Goal: Task Accomplishment & Management: Use online tool/utility

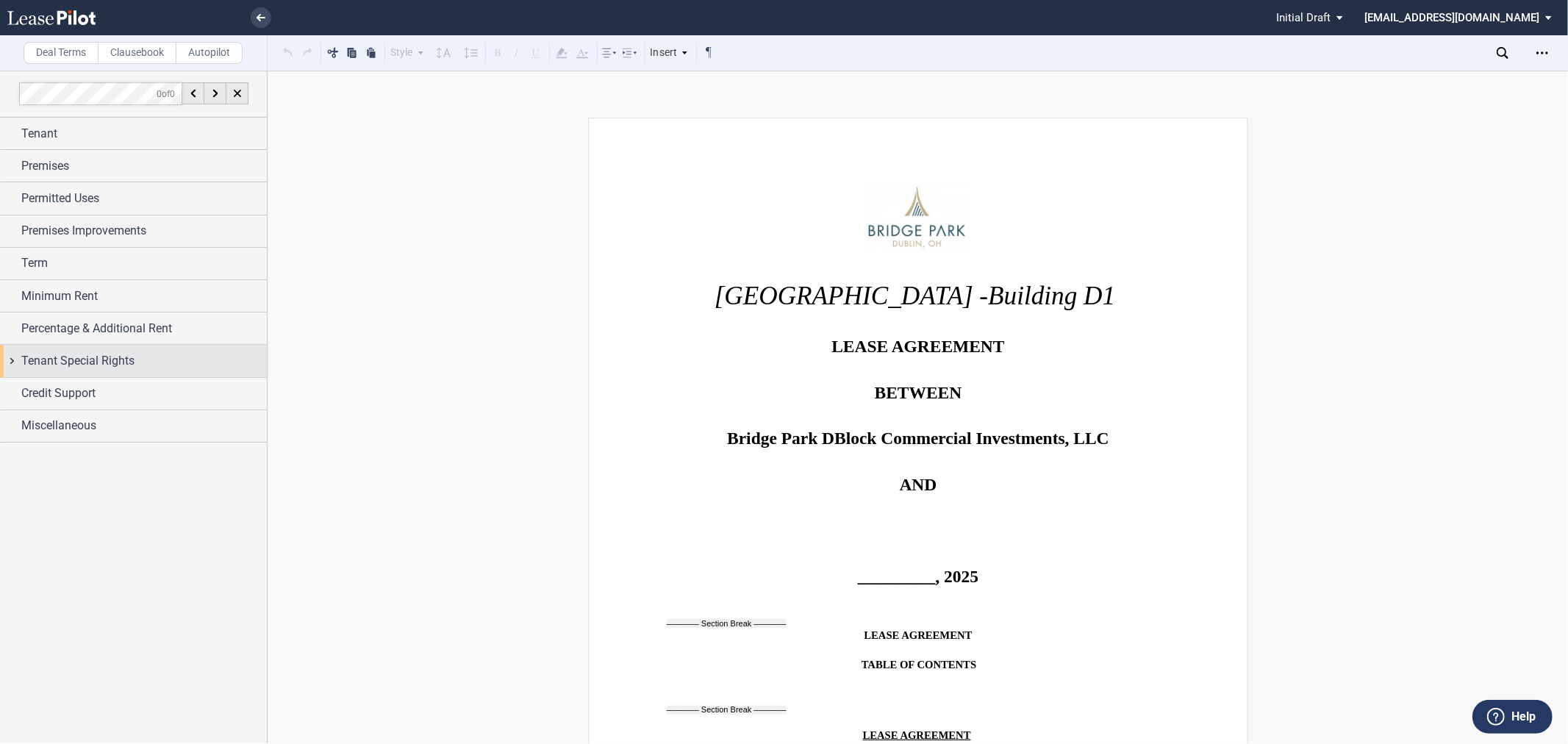
click at [61, 375] on div "Tenant Special Rights" at bounding box center [133, 361] width 267 height 32
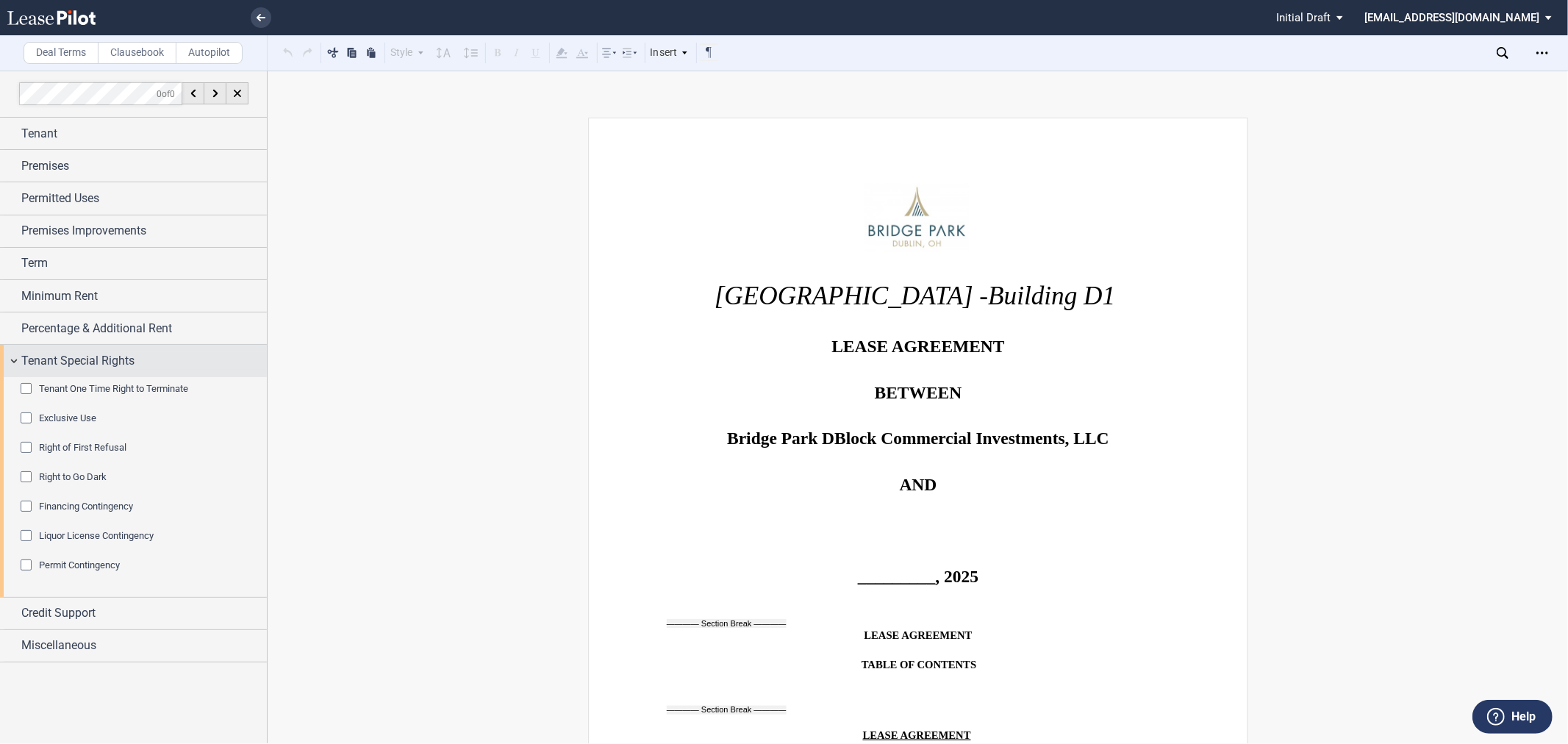
click at [83, 355] on span "Tenant Special Rights" at bounding box center [78, 361] width 113 height 17
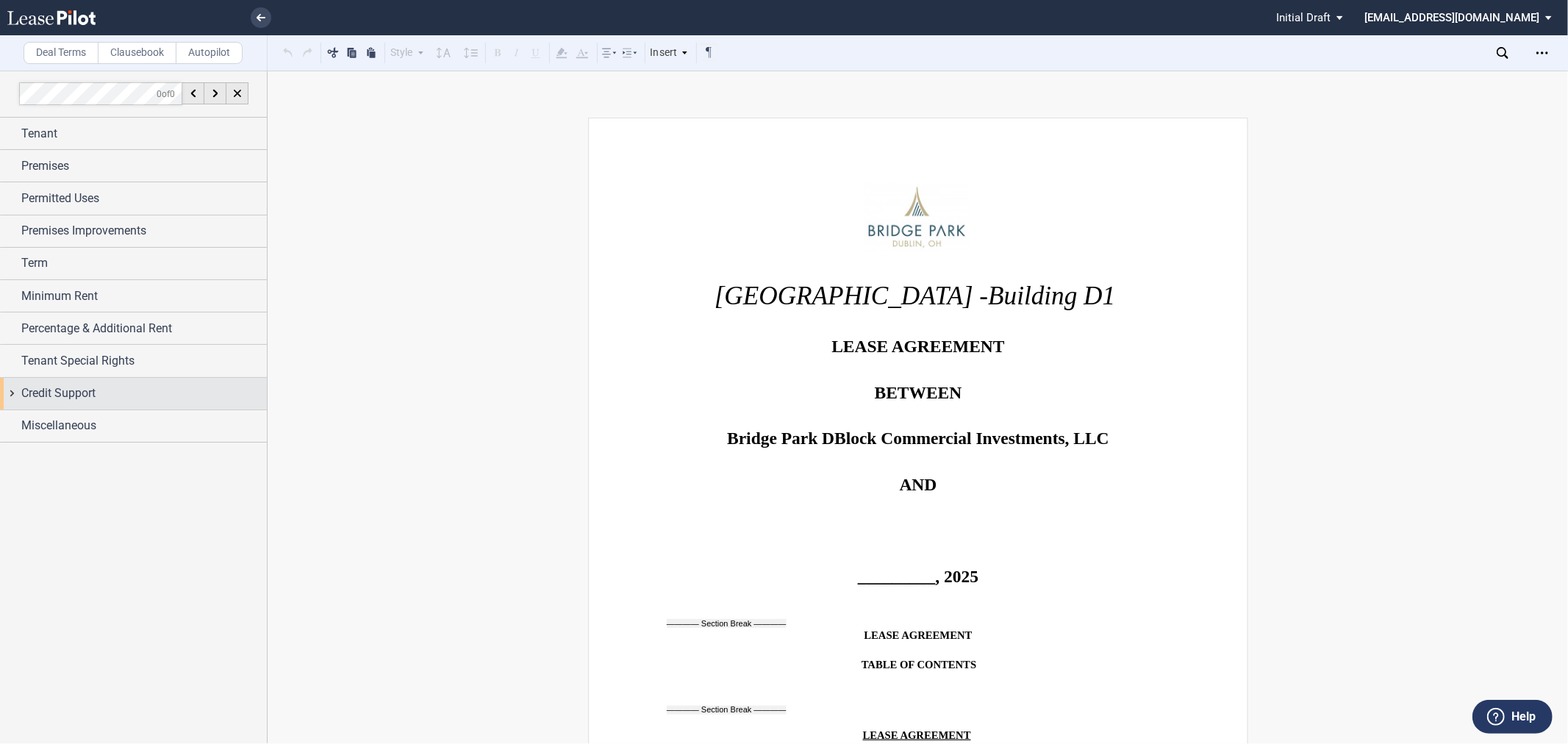
click at [90, 392] on span "Credit Support" at bounding box center [58, 393] width 75 height 17
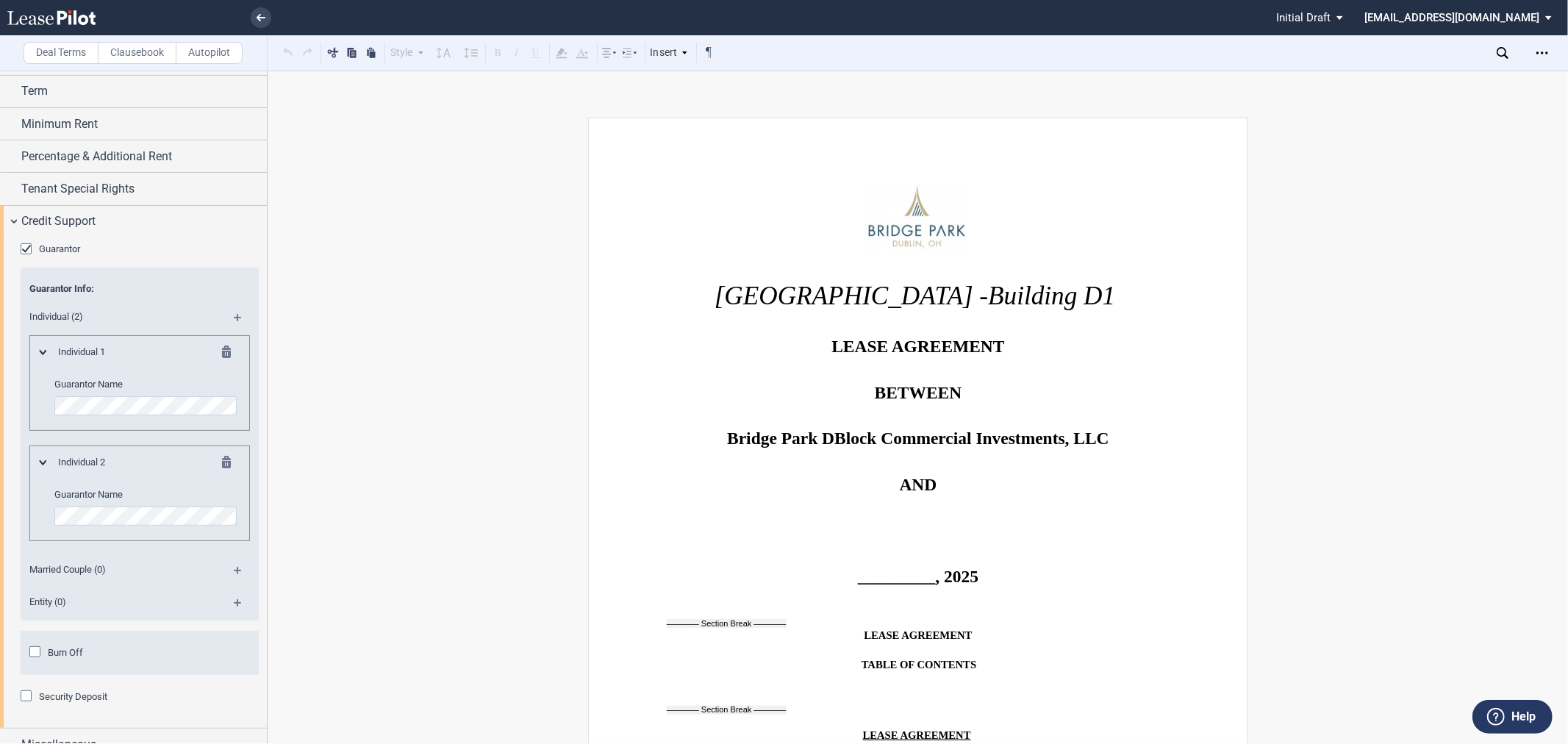
scroll to position [190, 0]
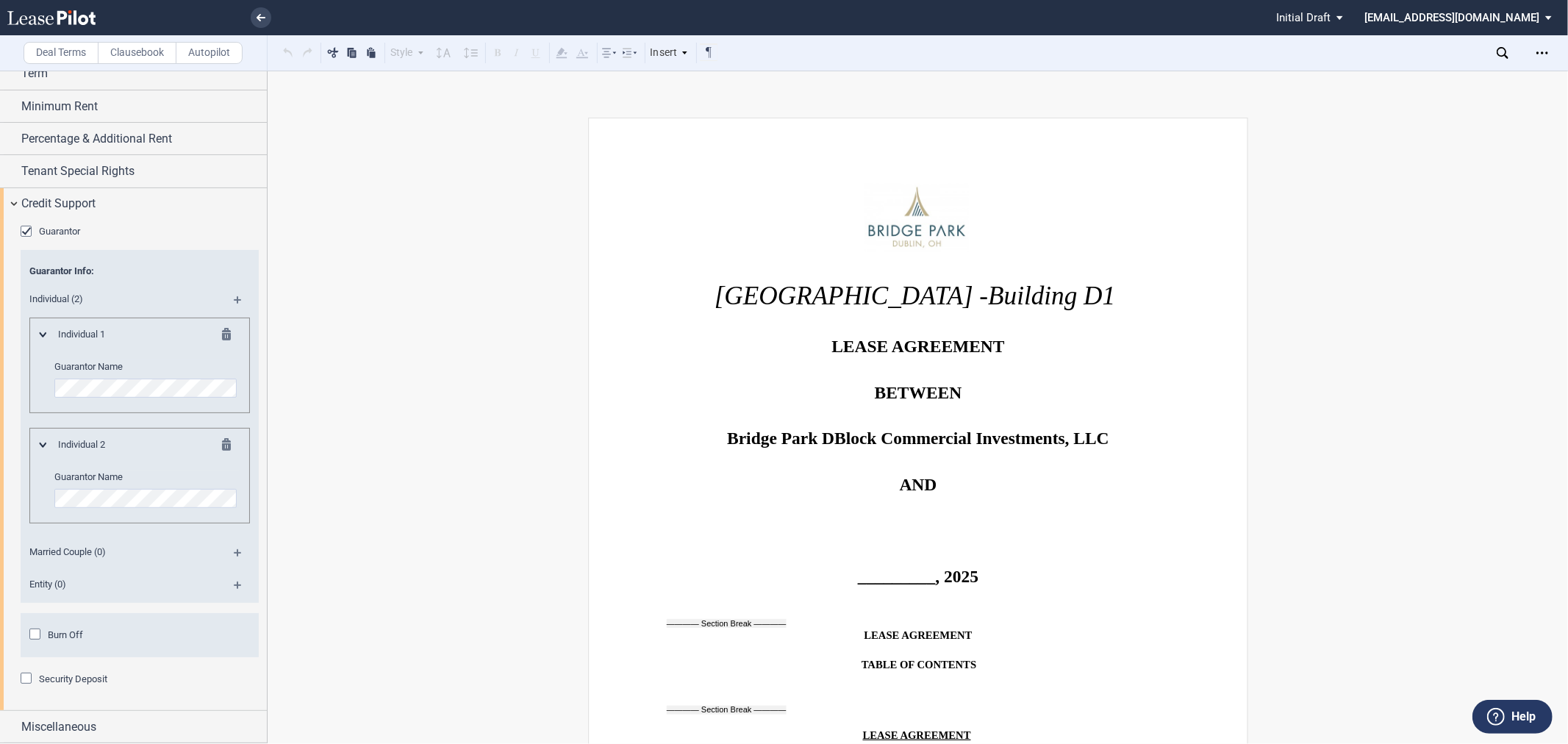
click at [53, 627] on div "Burn Off Period Before Burn Off Effective Year(s)" at bounding box center [139, 636] width 238 height 44
click at [53, 633] on span "Burn Off" at bounding box center [65, 635] width 35 height 11
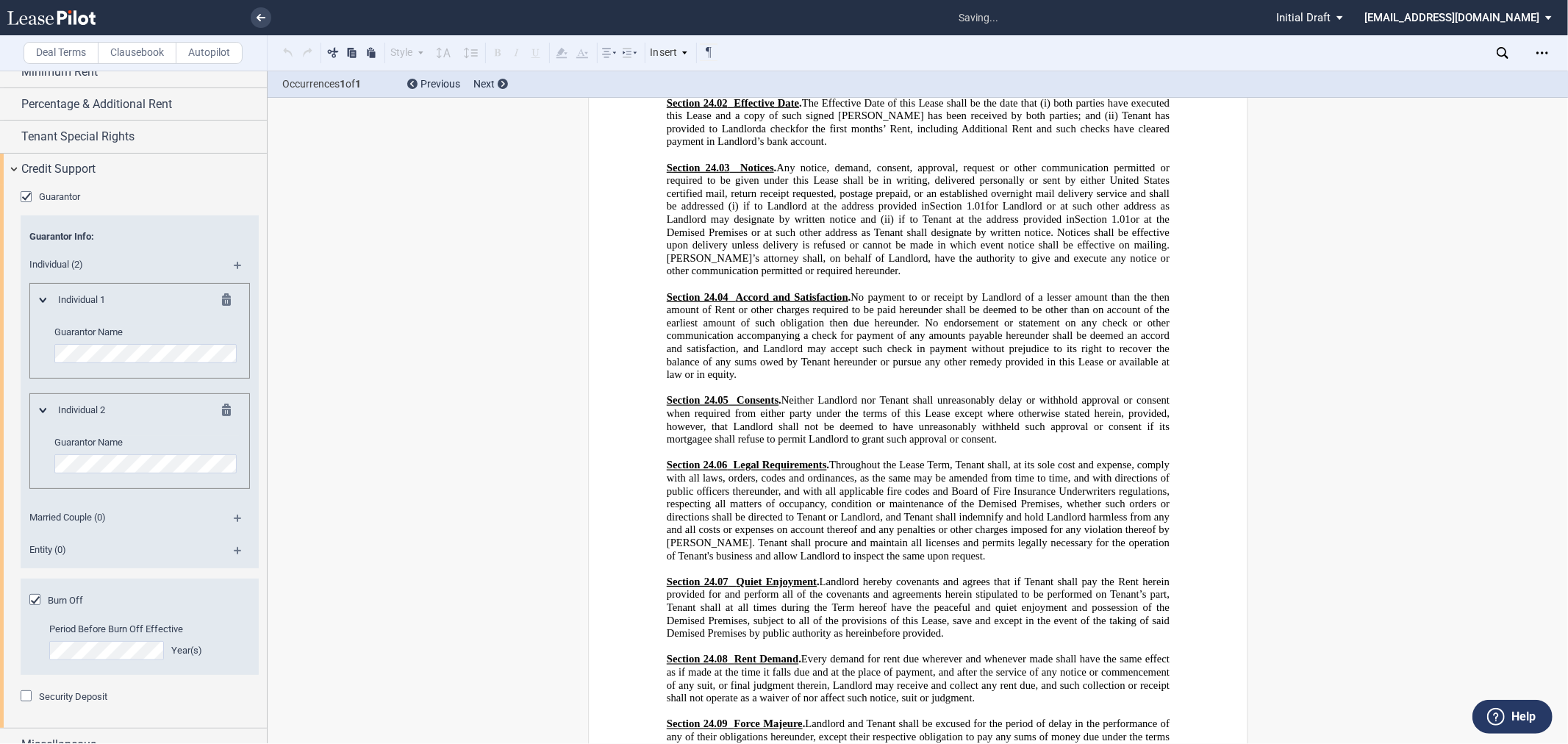
scroll to position [242, 0]
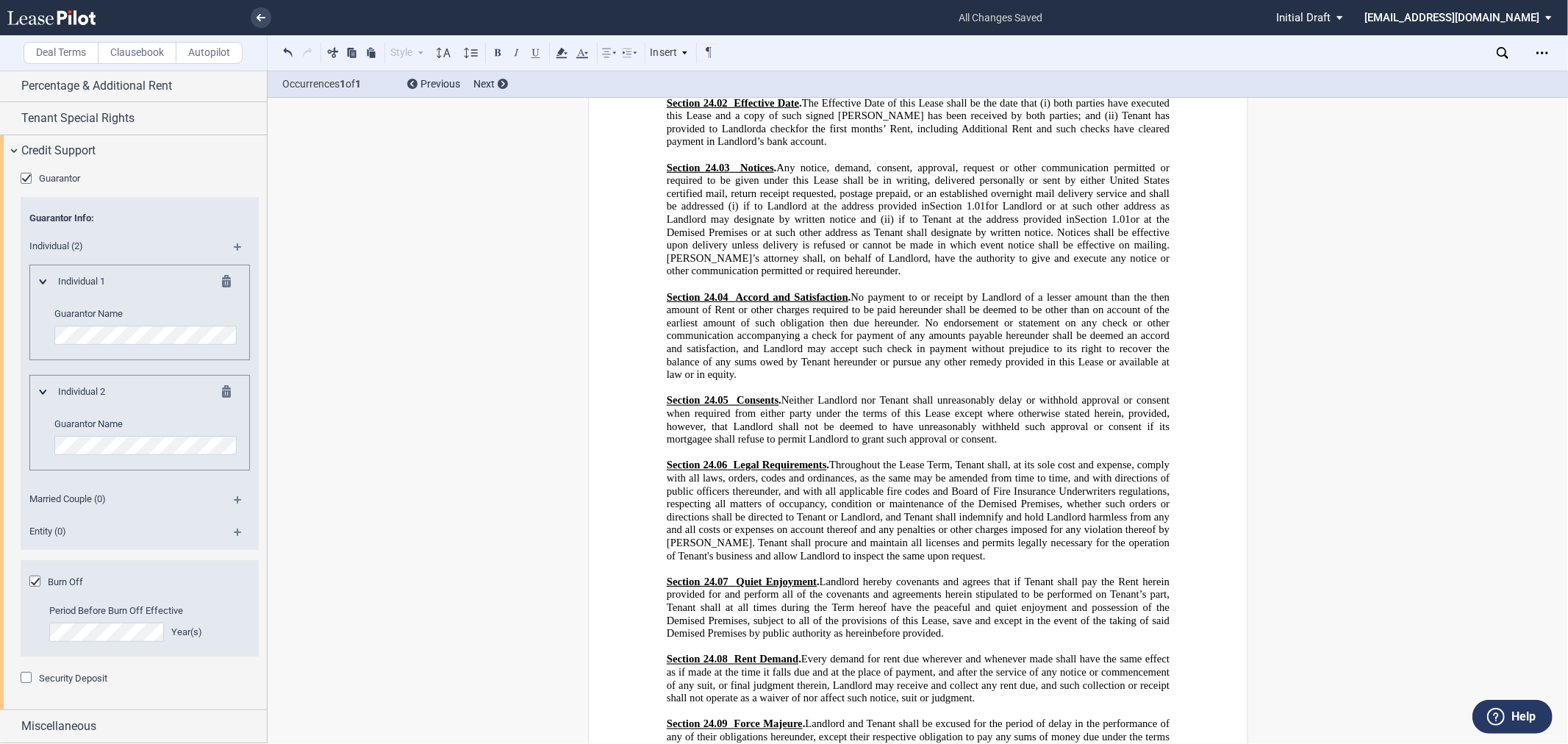
drag, startPoint x: 1025, startPoint y: 427, endPoint x: 670, endPoint y: 317, distance: 371.7
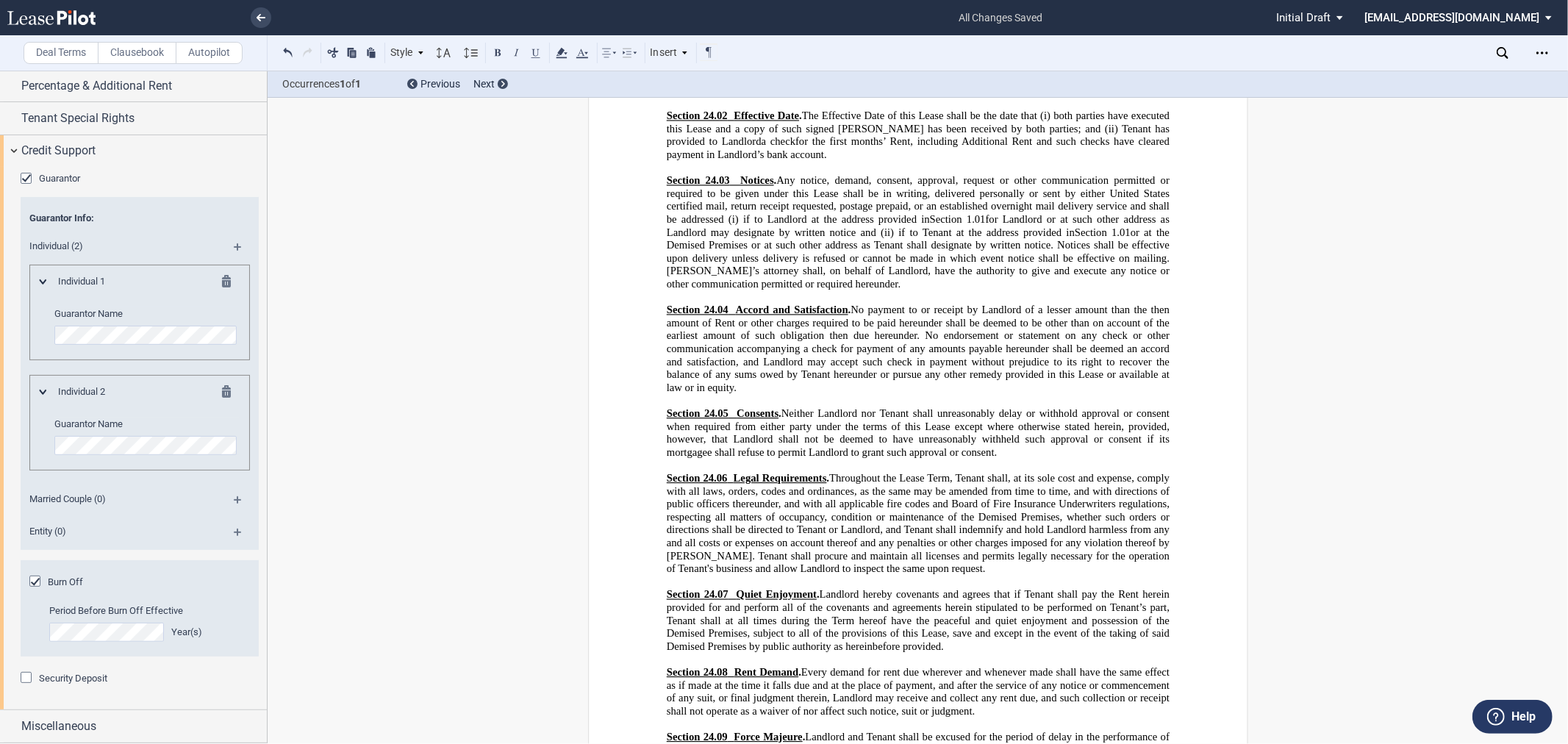
drag, startPoint x: 876, startPoint y: 330, endPoint x: 1173, endPoint y: 331, distance: 297.0
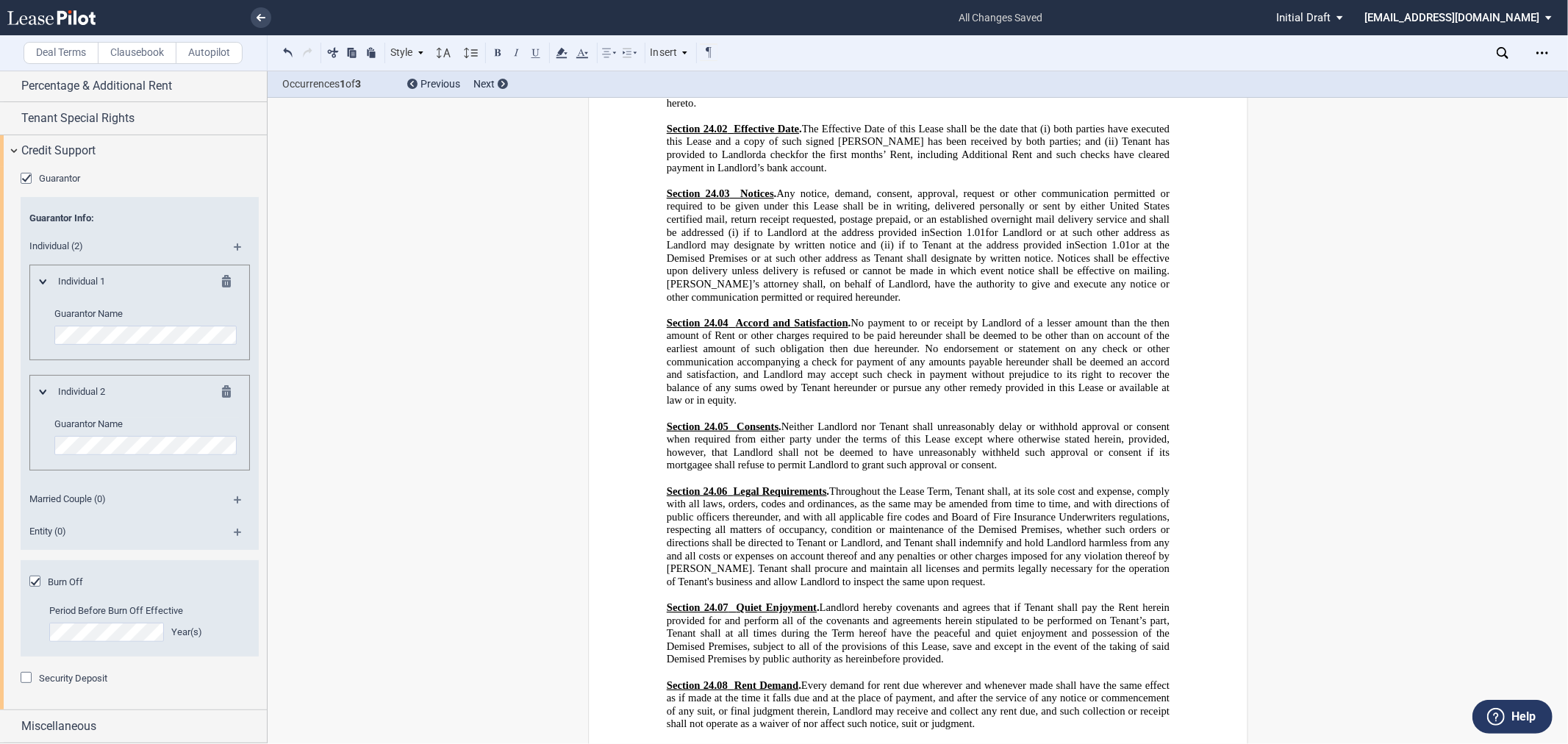
drag, startPoint x: 710, startPoint y: 346, endPoint x: 1094, endPoint y: 347, distance: 384.0
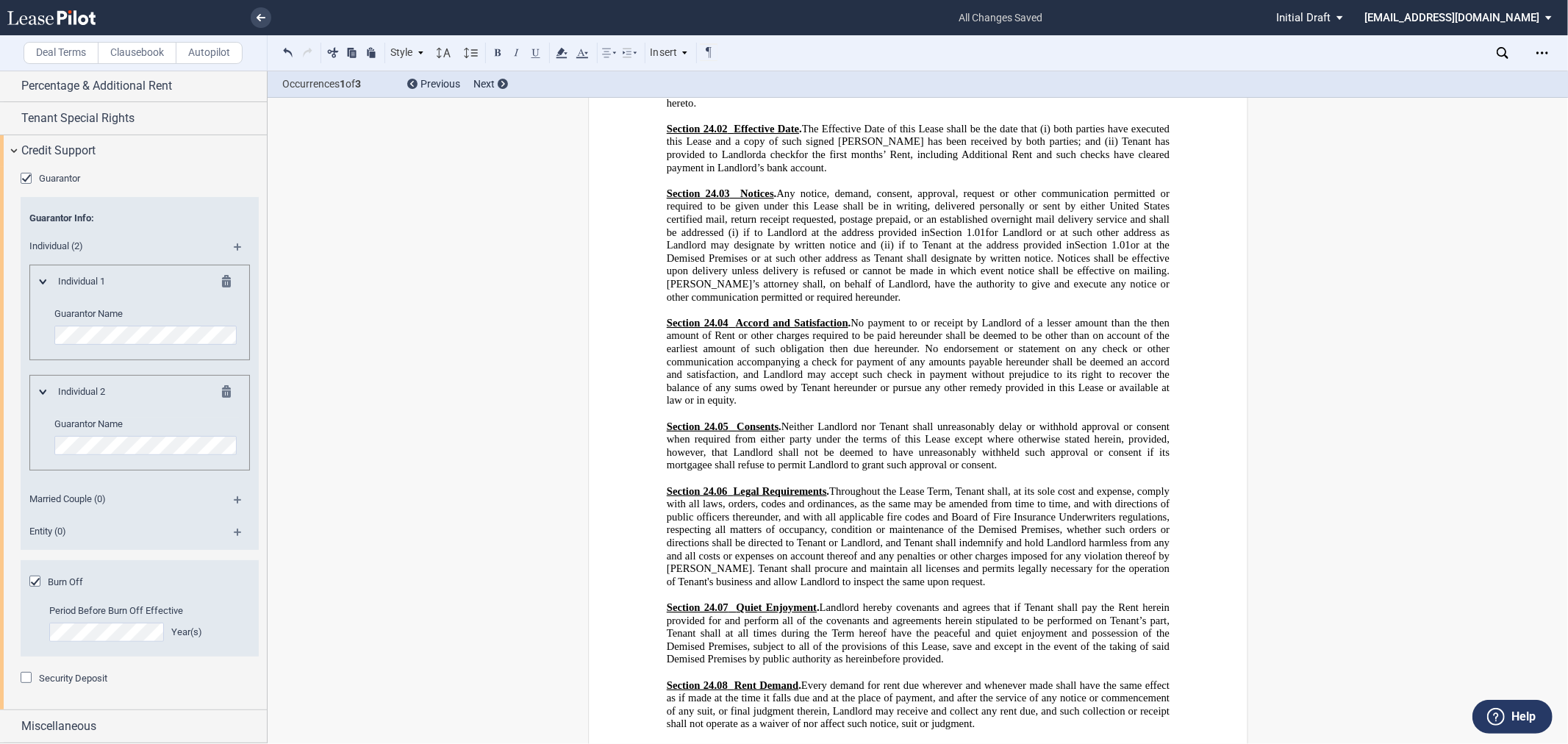
drag, startPoint x: 1075, startPoint y: 348, endPoint x: 988, endPoint y: 361, distance: 88.0
drag, startPoint x: 708, startPoint y: 346, endPoint x: 1094, endPoint y: 343, distance: 386.0
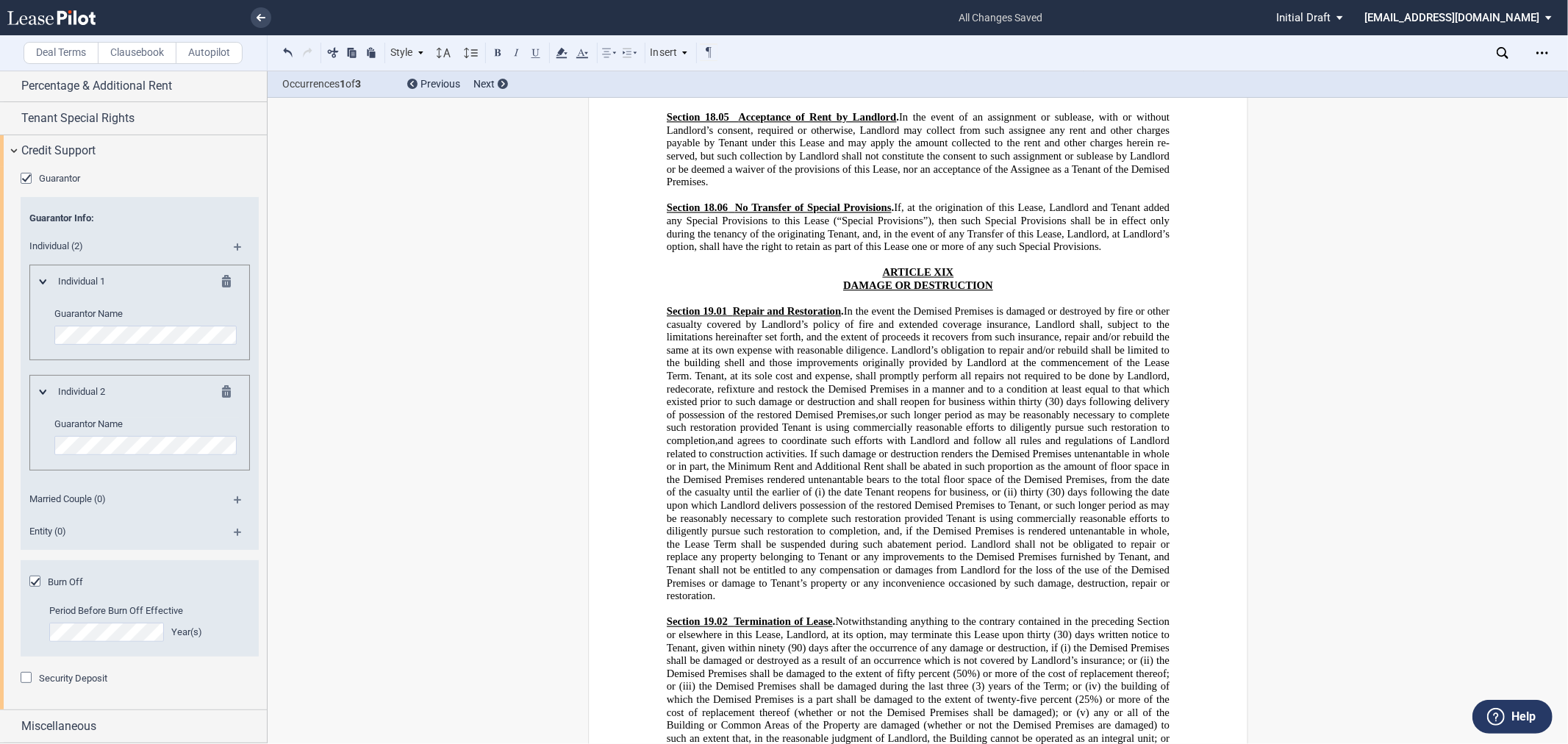
scroll to position [16807, 0]
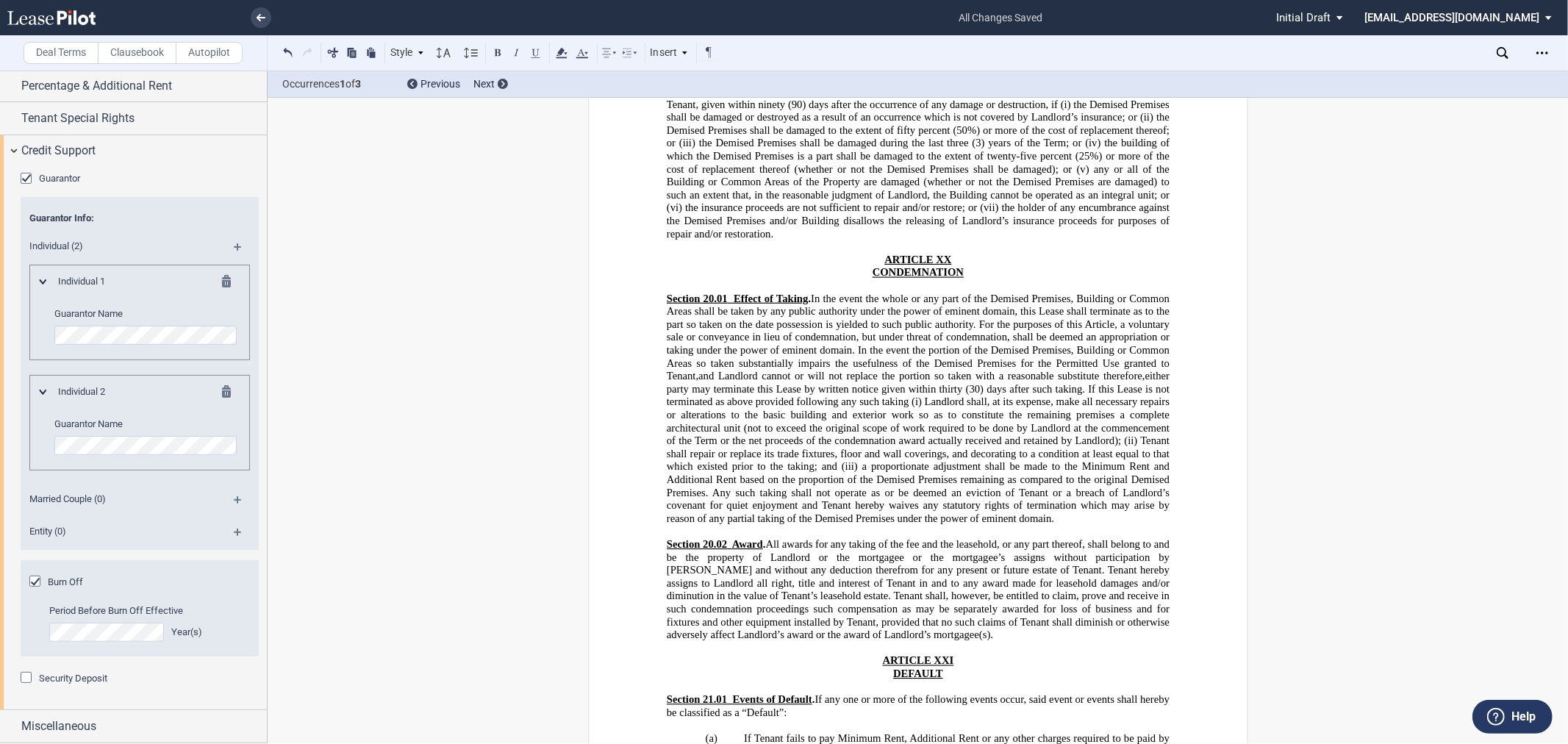
click at [1503, 60] on div "Download Share Document Print Create a New Version Import Changes Compare Expre…" at bounding box center [1533, 53] width 72 height 23
click at [1503, 54] on icon at bounding box center [1503, 53] width 12 height 12
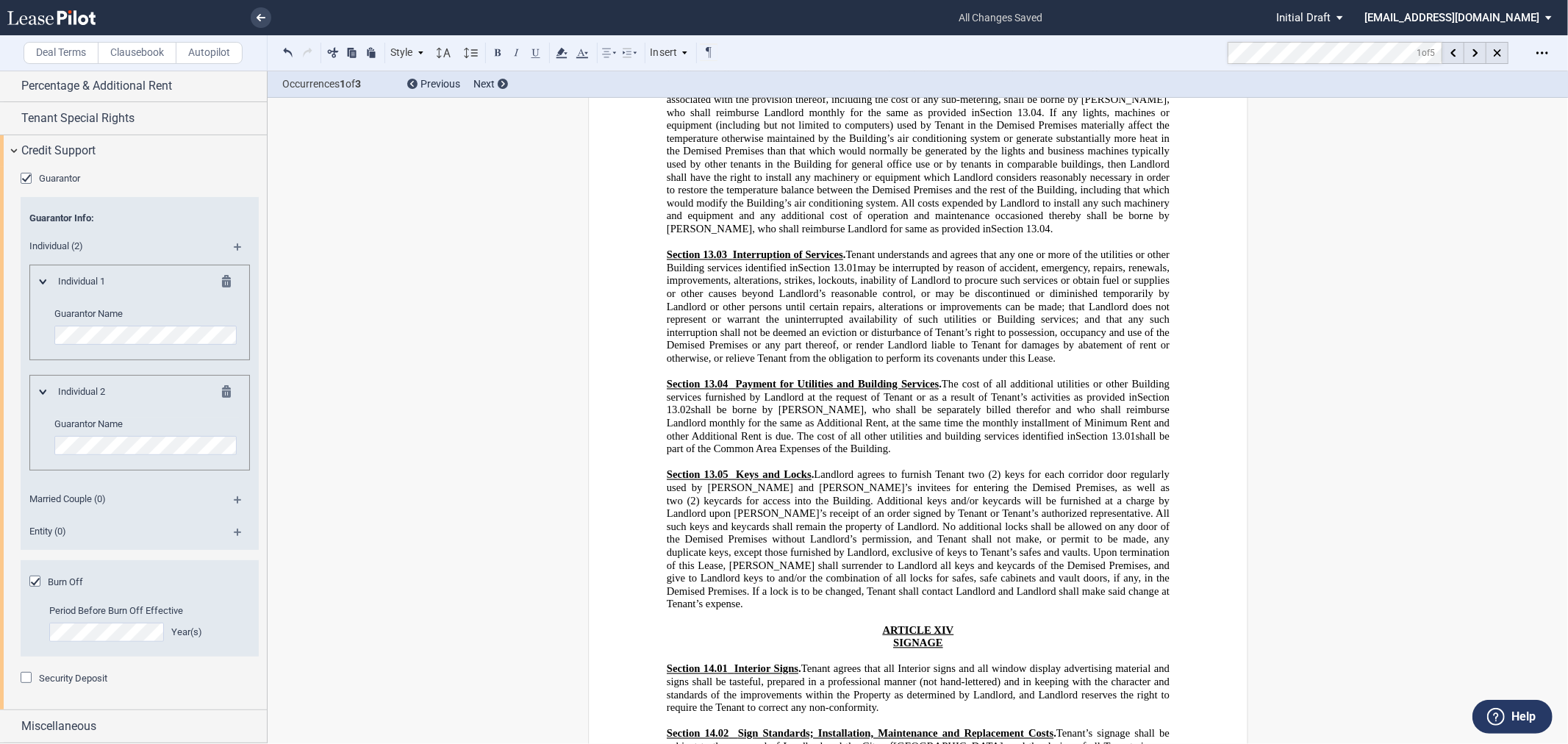
scroll to position [8907, 0]
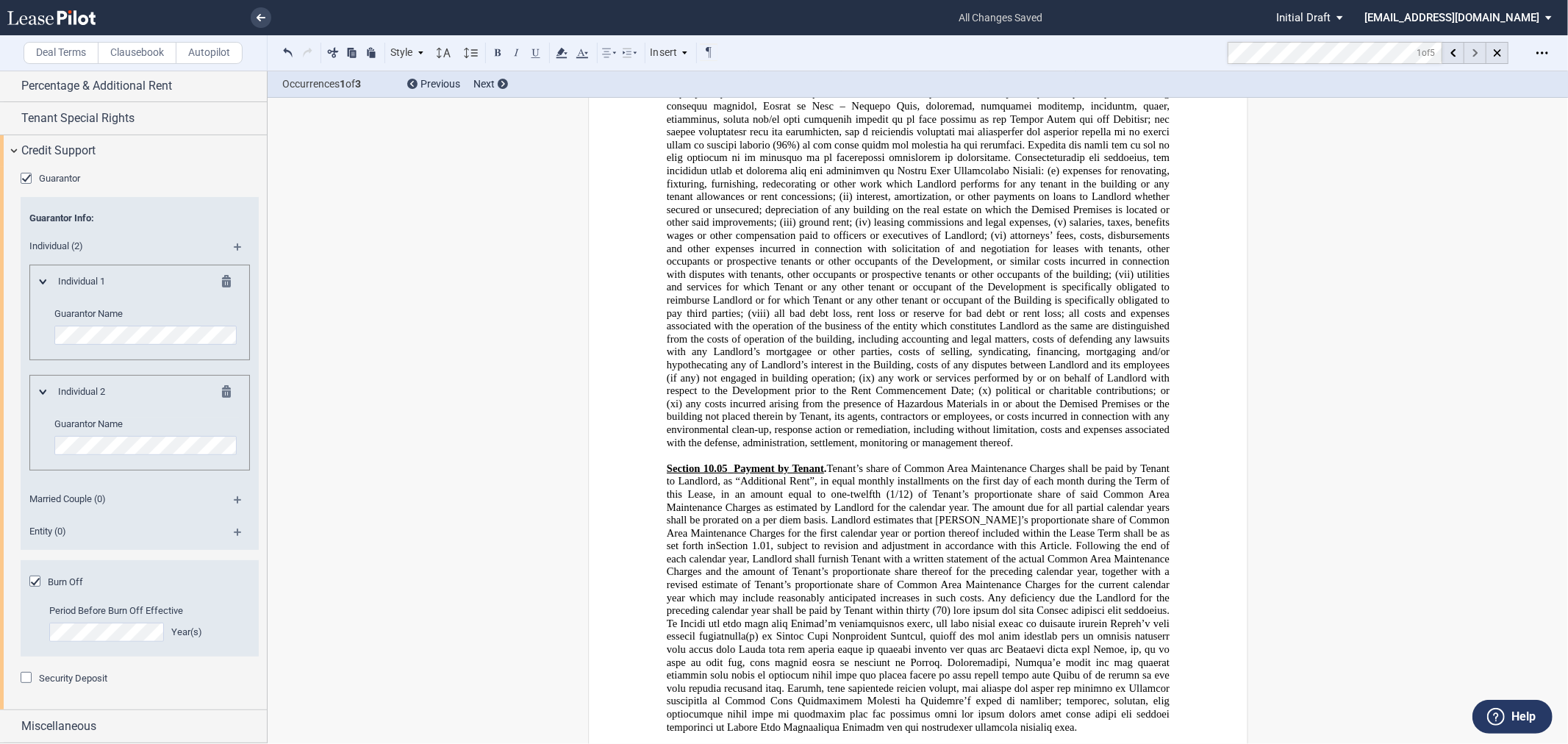
click at [1479, 47] on div at bounding box center [1475, 53] width 22 height 22
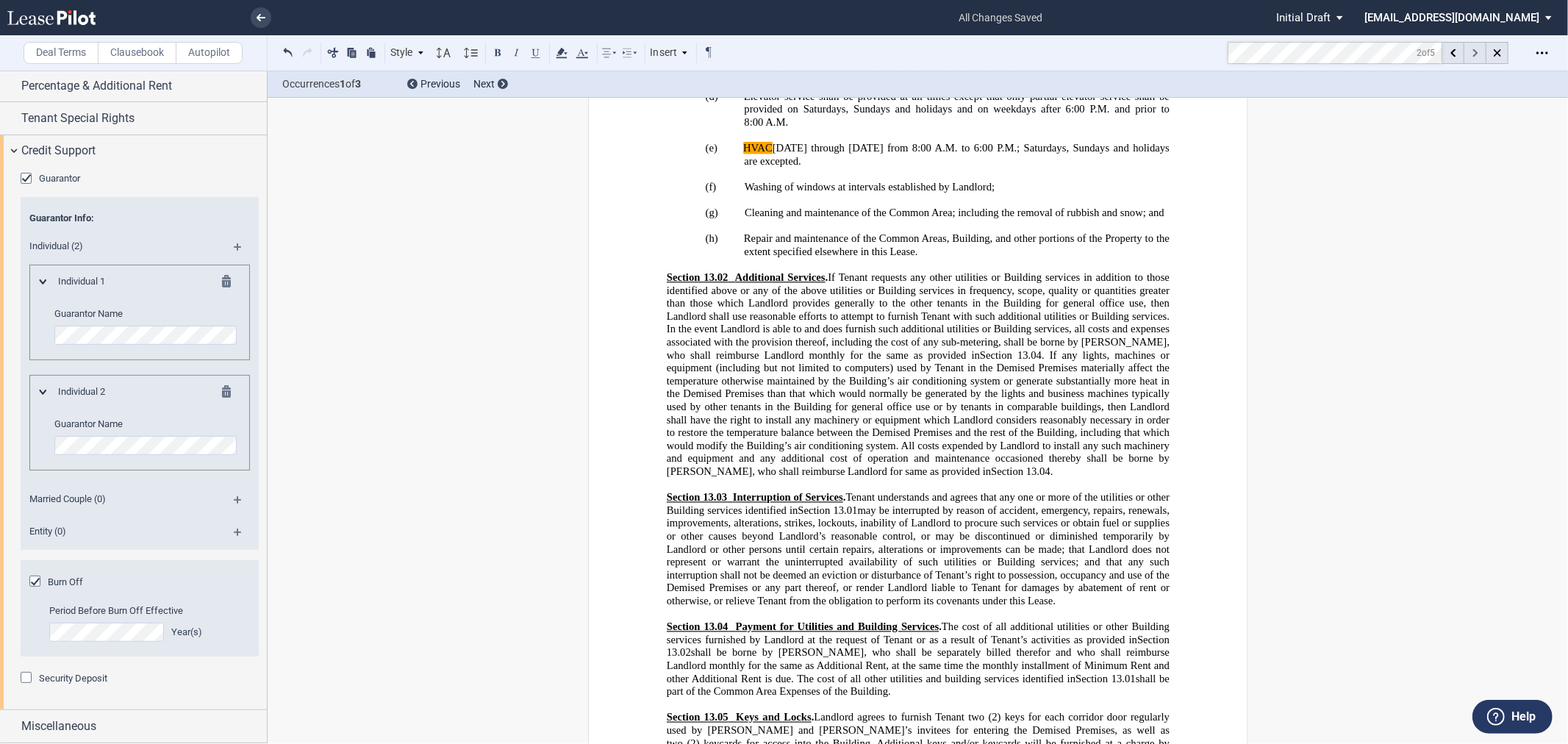
scroll to position [11810, 0]
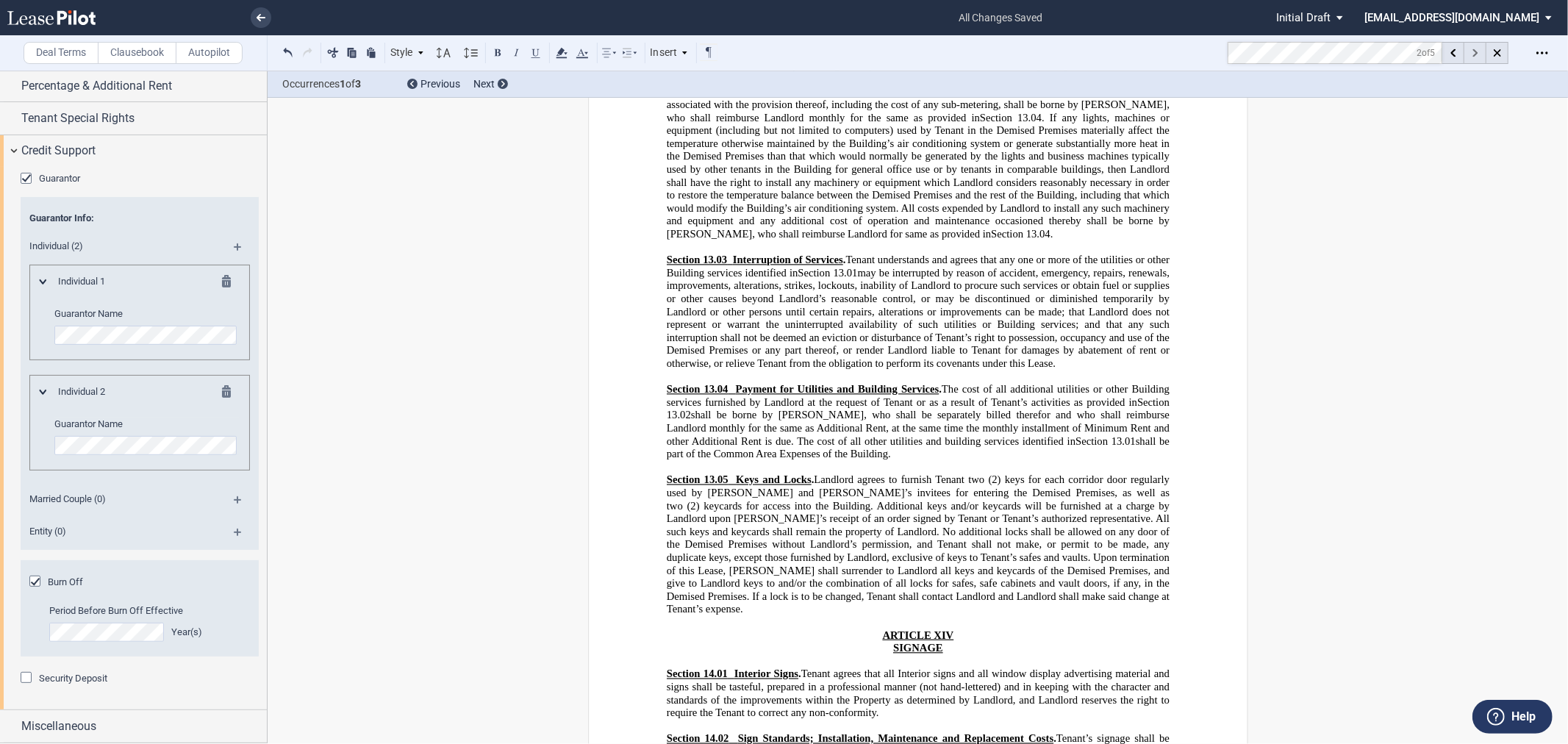
click at [1479, 47] on div at bounding box center [1475, 53] width 22 height 22
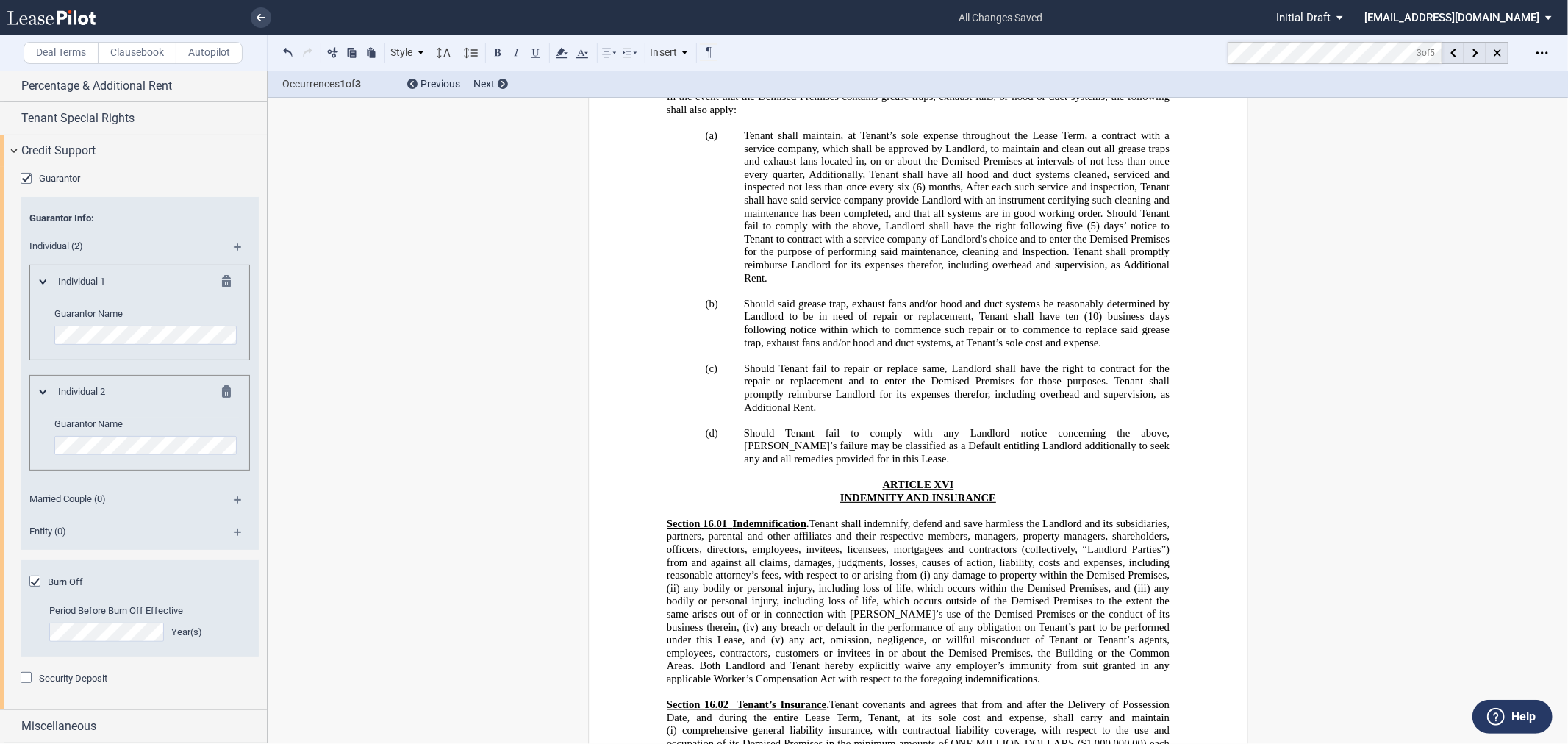
scroll to position [13093, 0]
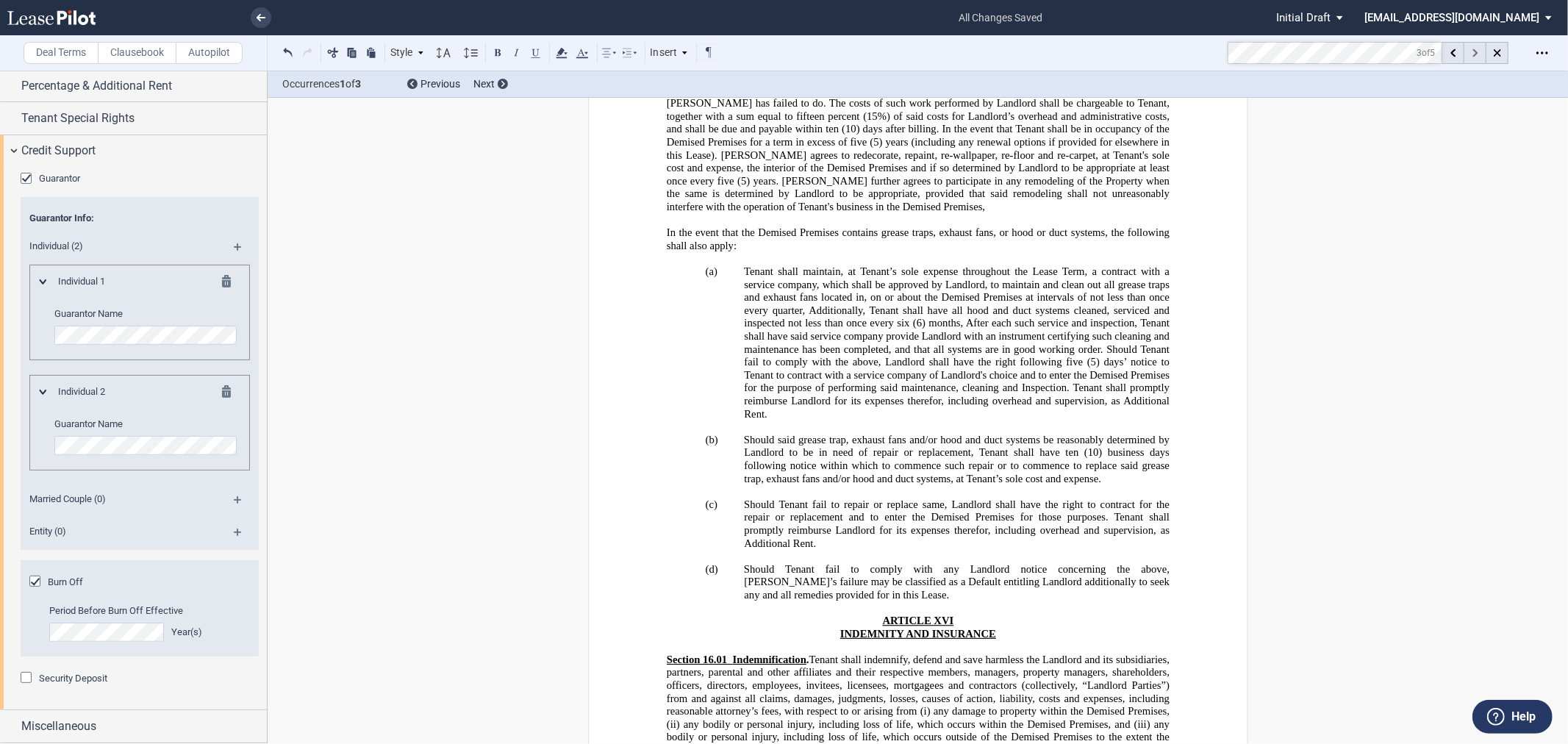
click at [1476, 57] on div at bounding box center [1475, 53] width 22 height 22
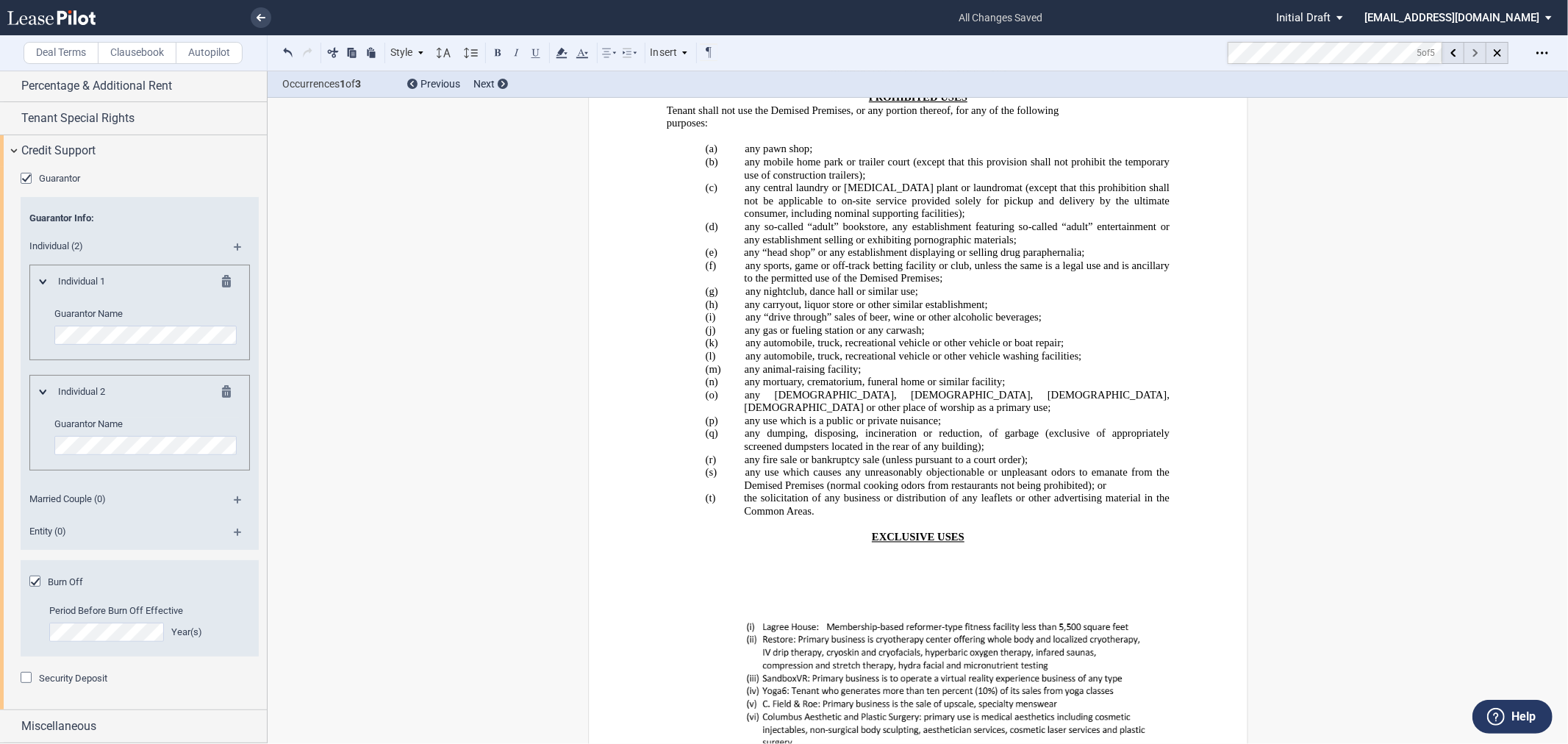
scroll to position [33753, 0]
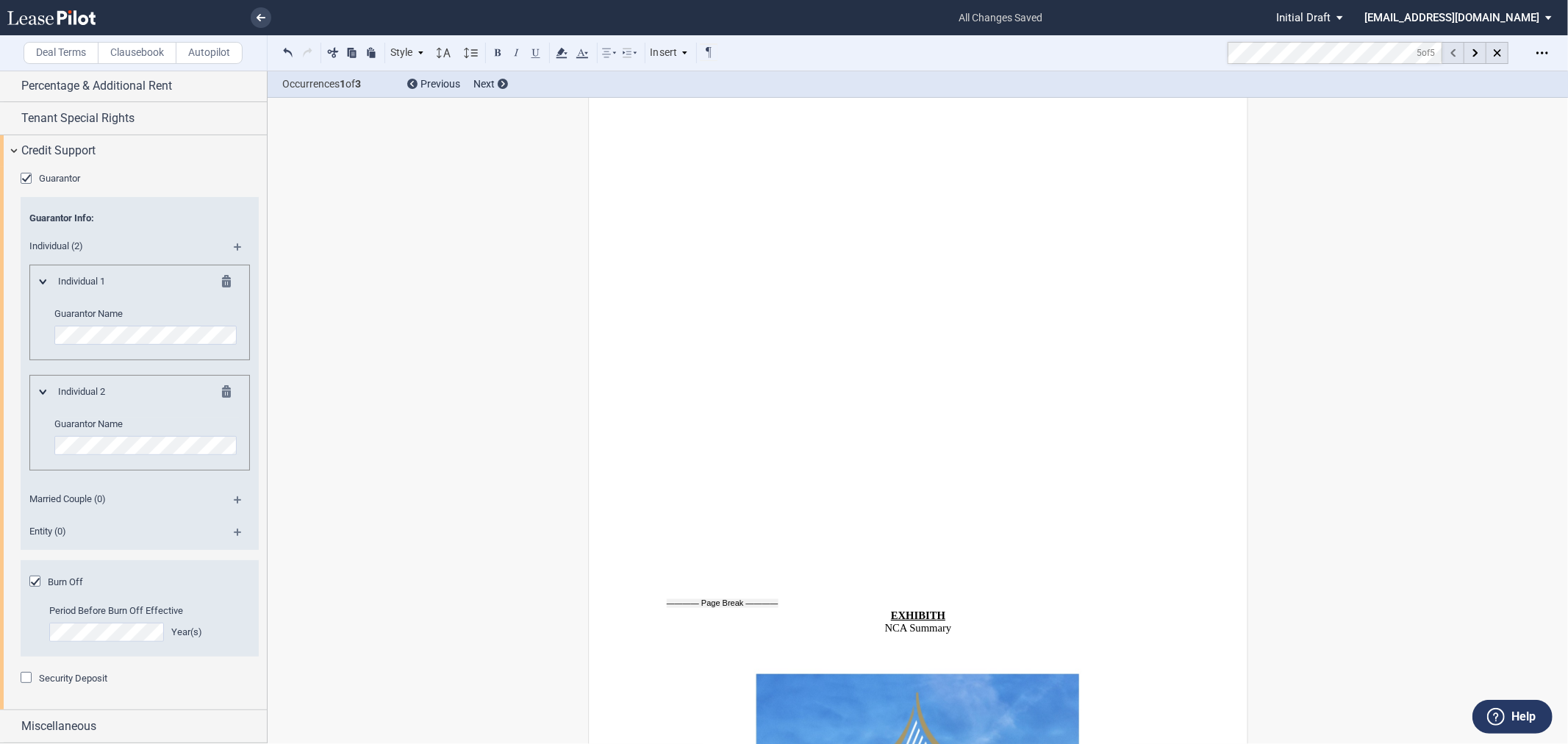
click at [1451, 52] on use at bounding box center [1453, 52] width 5 height 8
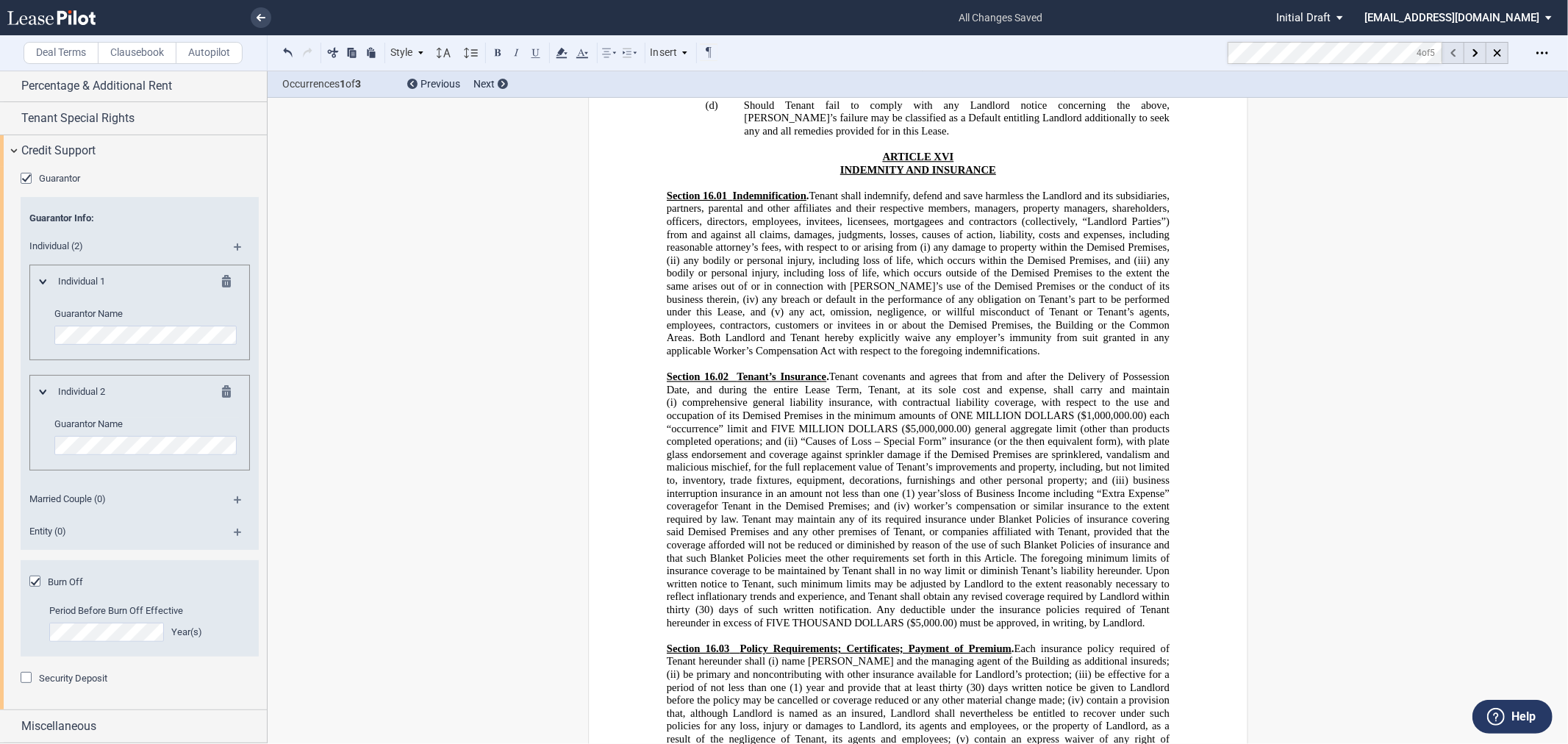
scroll to position [12970, 0]
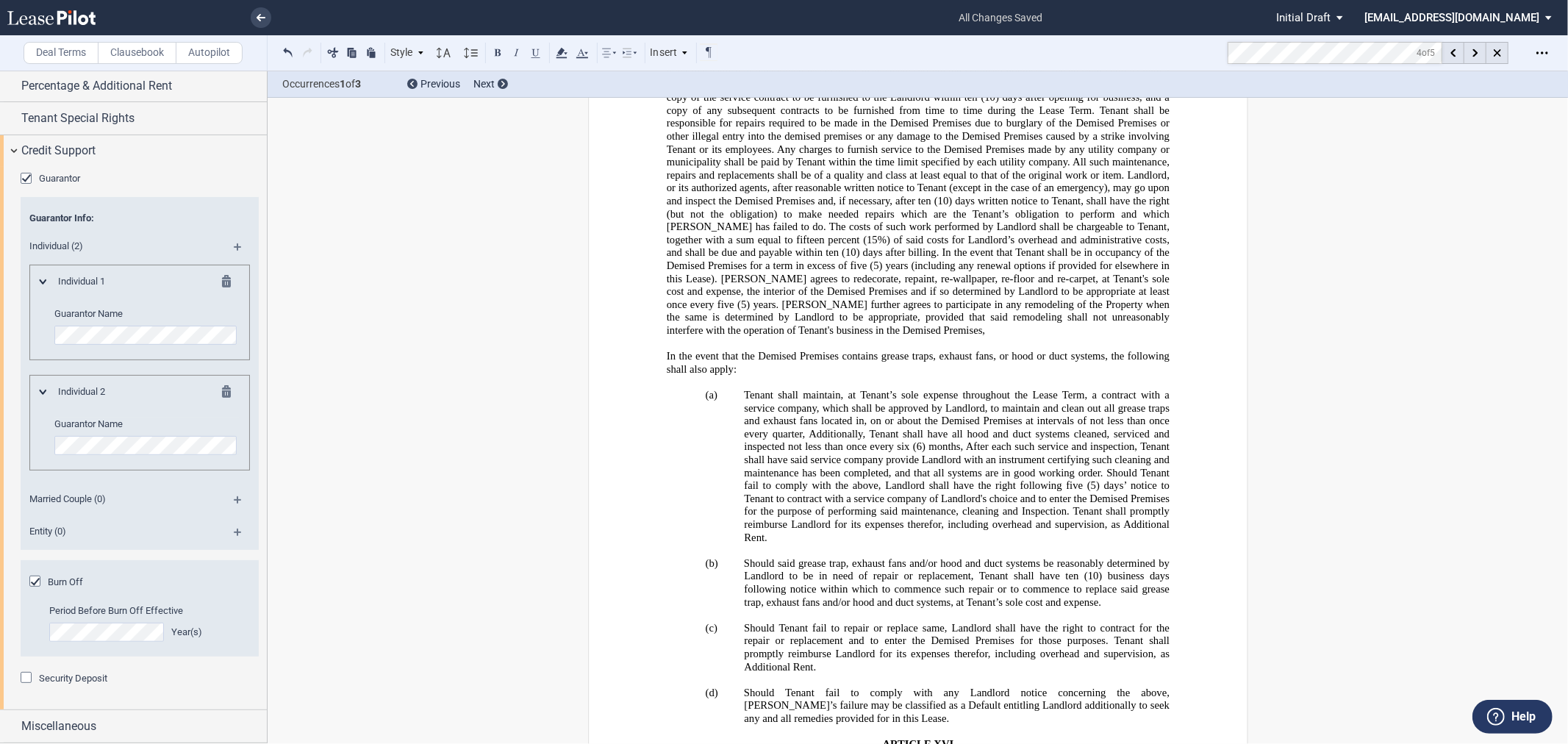
click at [803, 103] on span ", shall be made by Tenant at its sole cost and expense, and shall include but n…" at bounding box center [919, 51] width 506 height 103
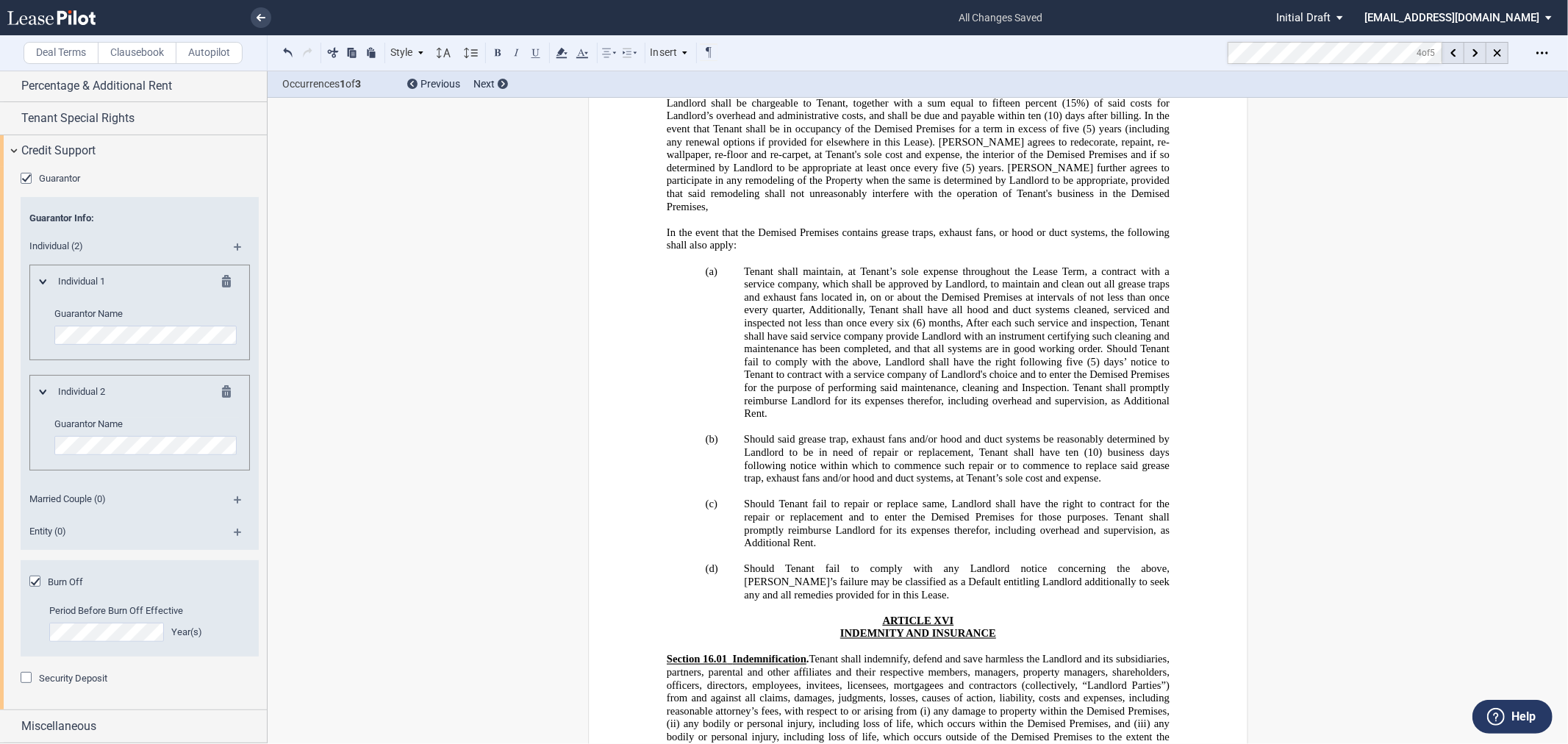
drag, startPoint x: 695, startPoint y: 386, endPoint x: 772, endPoint y: 391, distance: 77.2
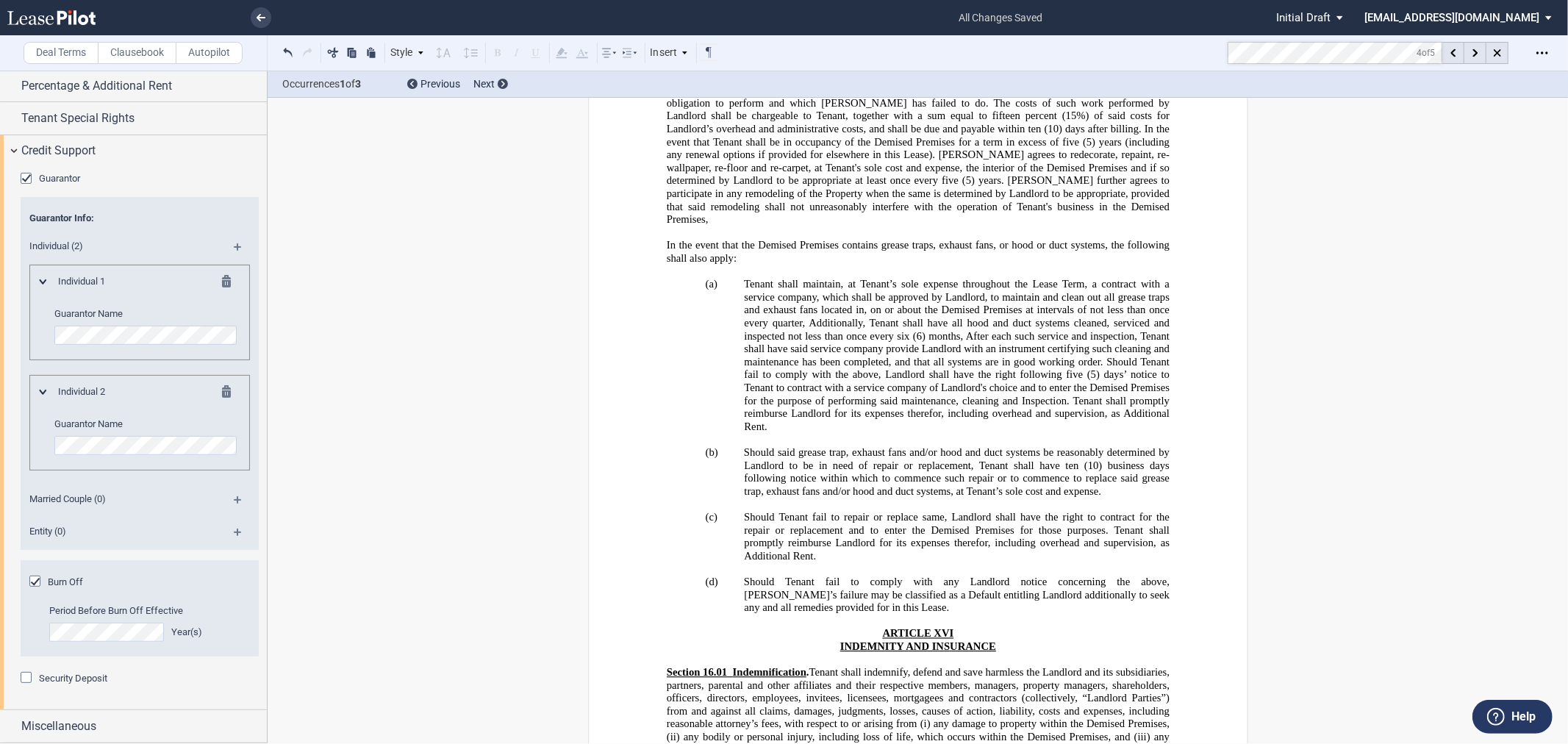
click at [1168, 40] on md-toolbar "Deal Terms Clausebook Autopilot Style ARTICLE I Section 1.01 (a) Subsection (i)…" at bounding box center [784, 53] width 1568 height 36
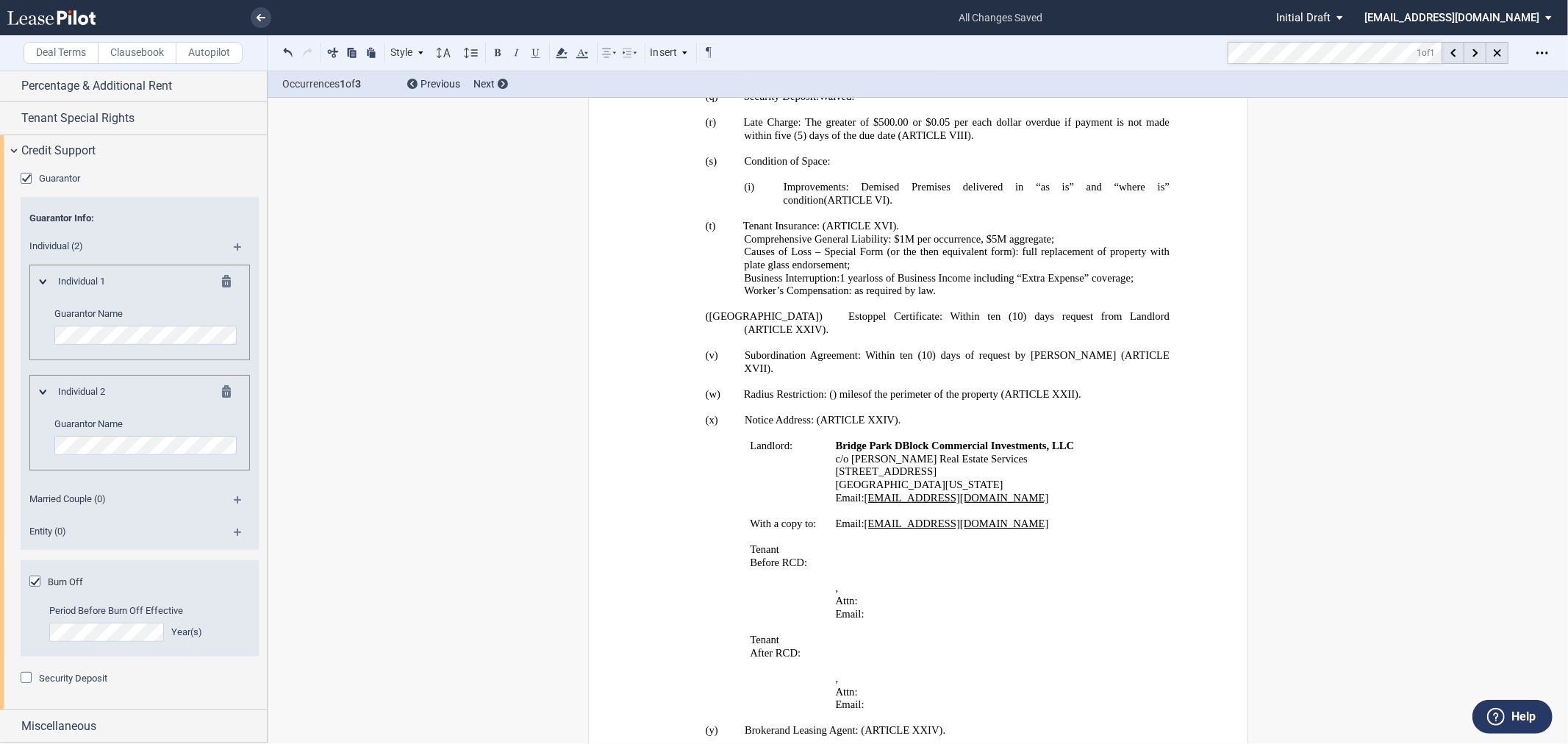
scroll to position [1642, 0]
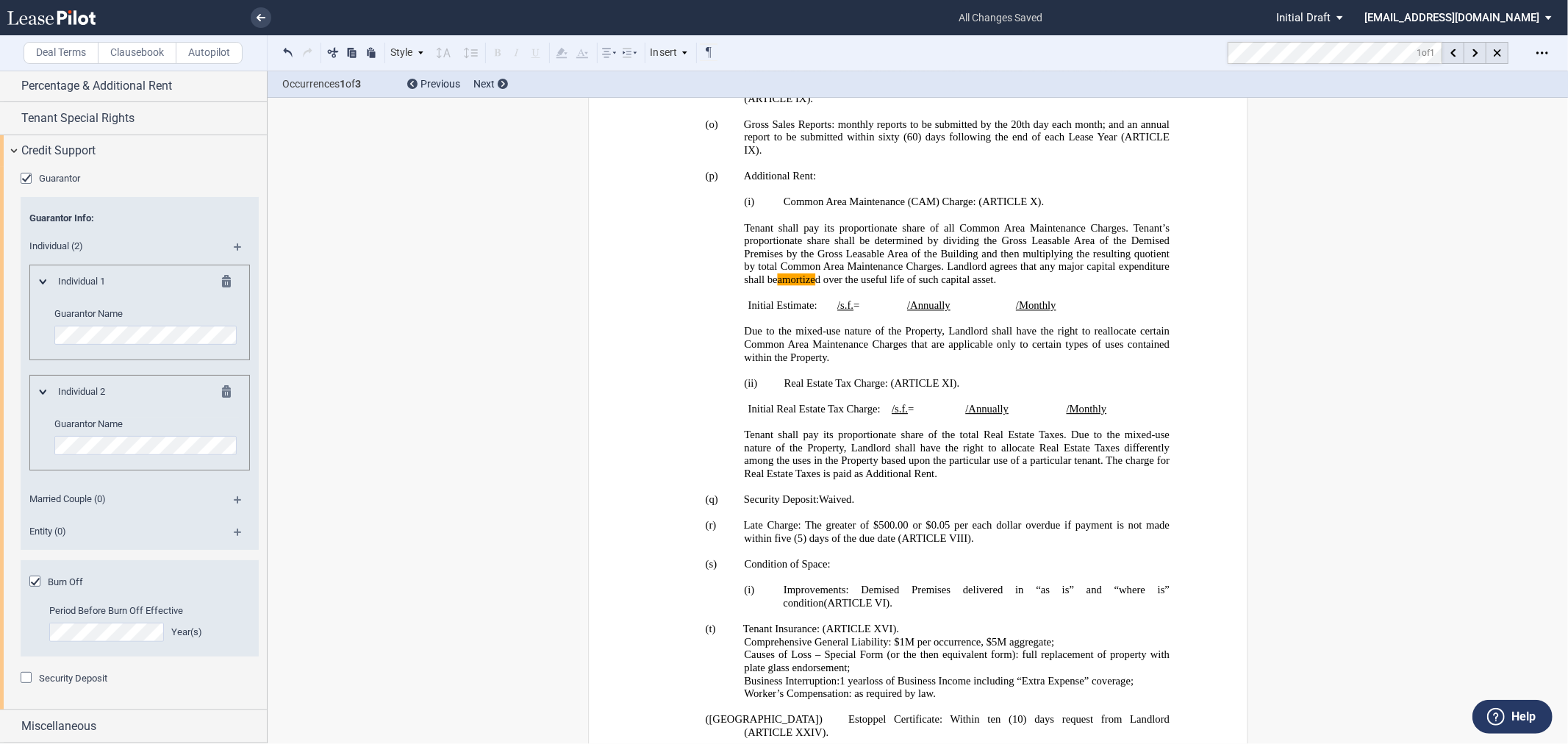
click at [1183, 56] on md-toolbar "Deal Terms Clausebook Autopilot Style ARTICLE I Section 1.01 (a) Subsection (i)…" at bounding box center [784, 53] width 1568 height 36
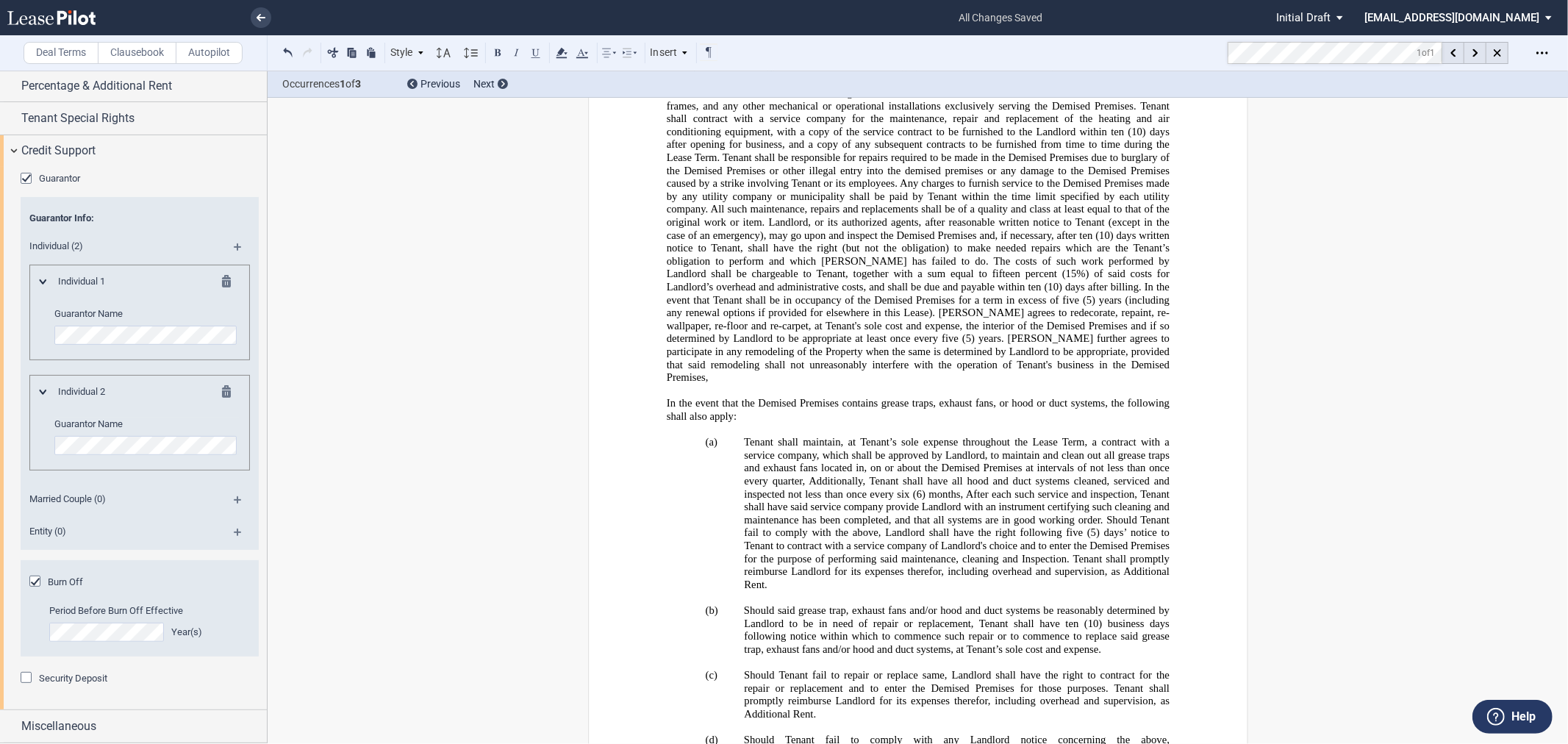
scroll to position [12946, 0]
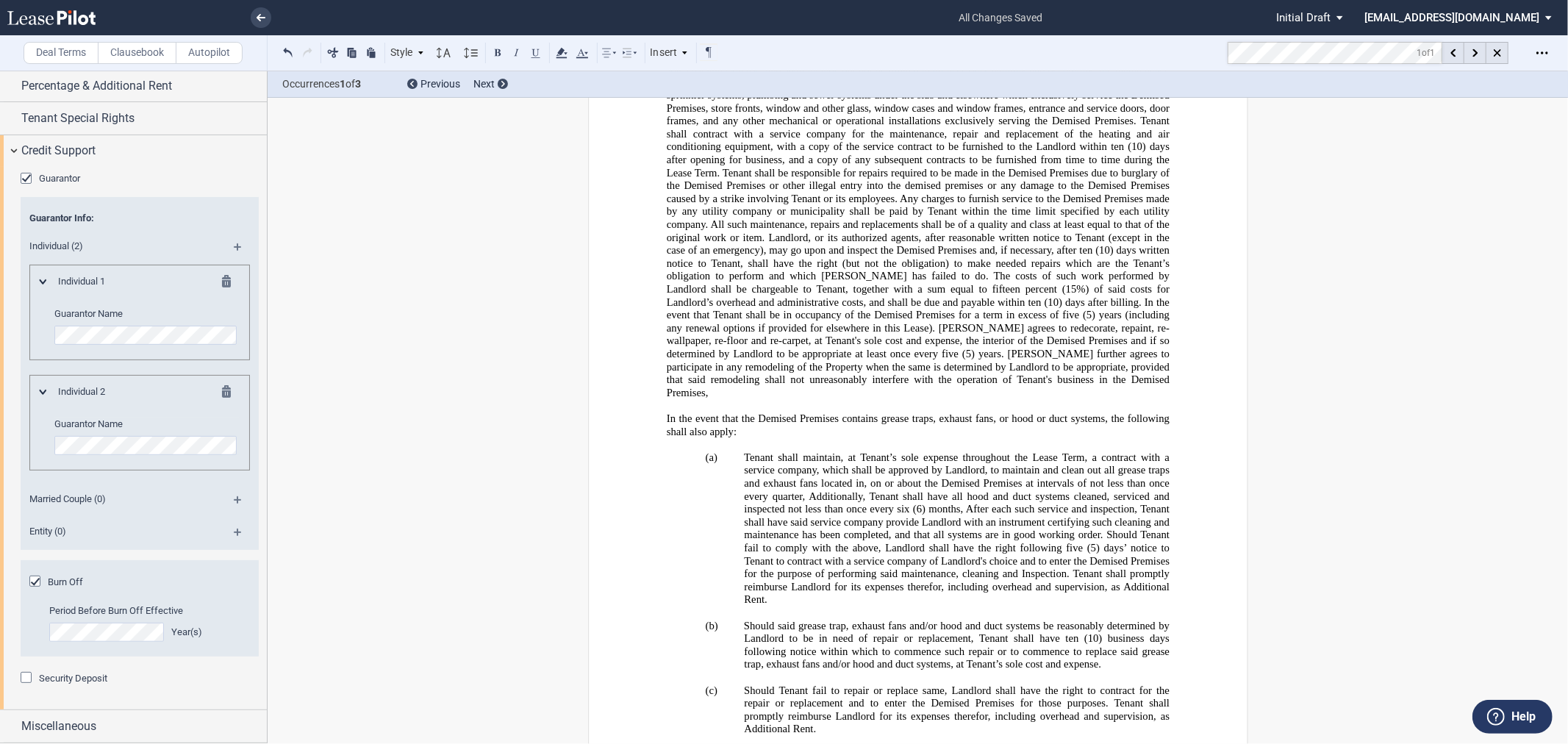
drag, startPoint x: 1052, startPoint y: 465, endPoint x: 1148, endPoint y: 464, distance: 96.0
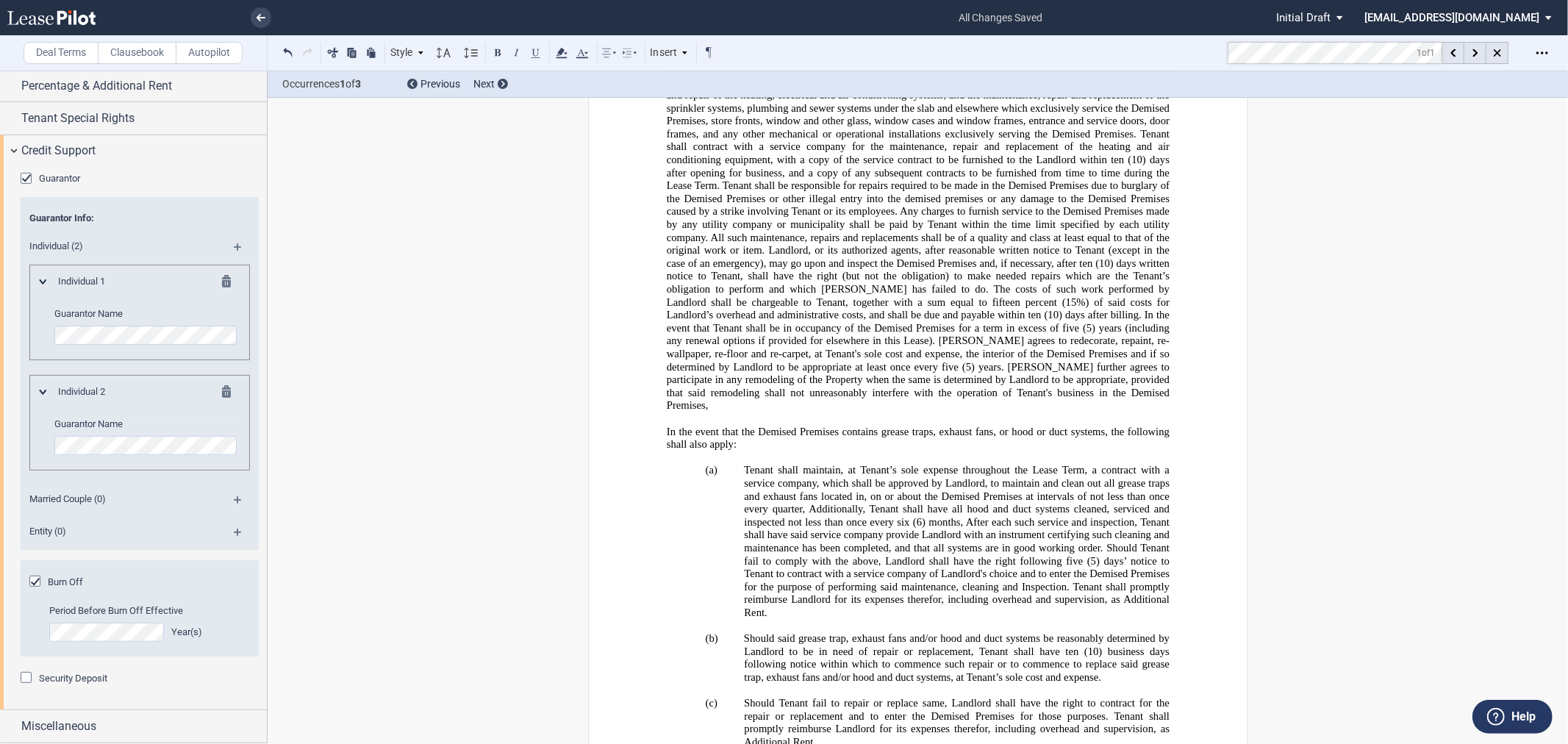
click at [85, 145] on span "Credit Support" at bounding box center [58, 151] width 75 height 17
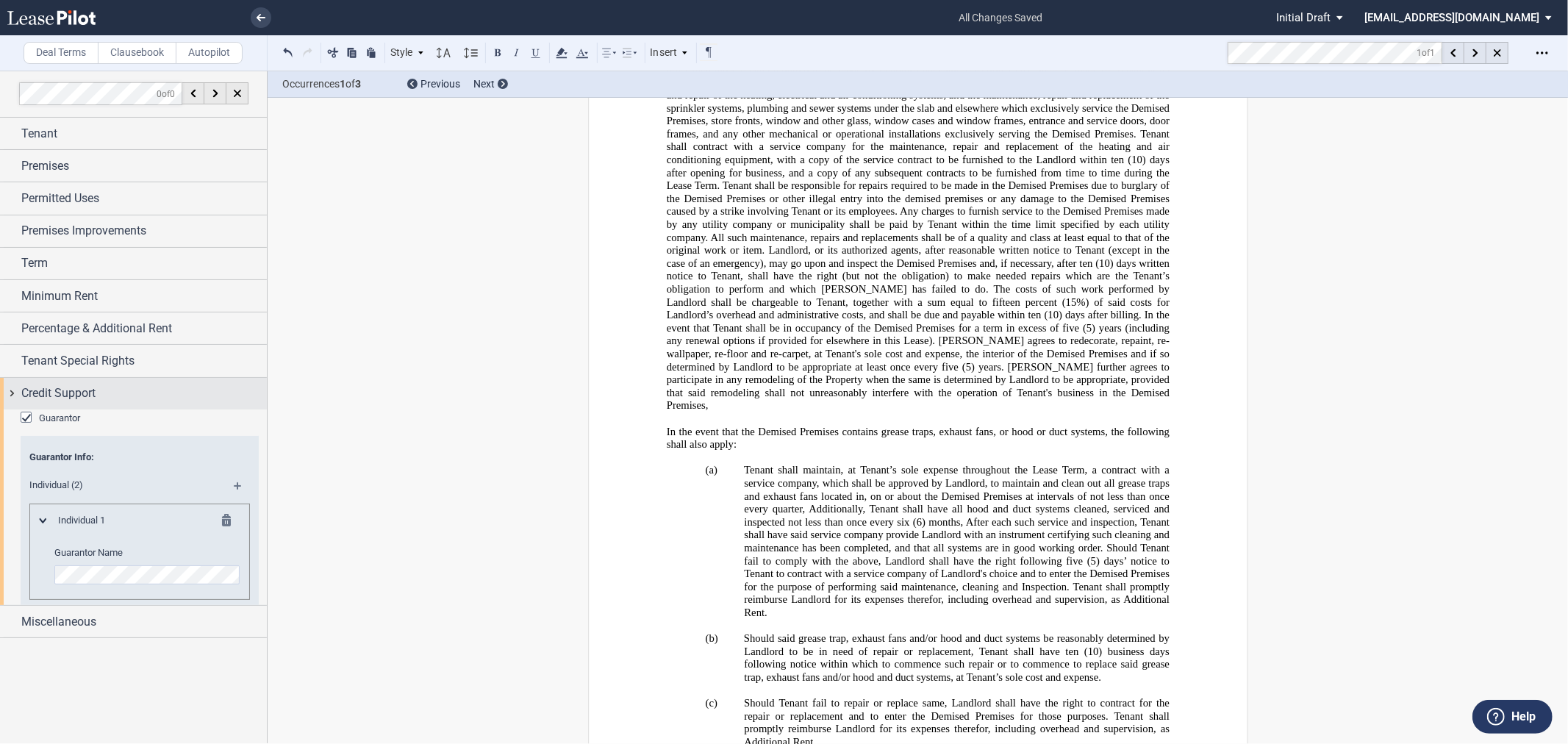
scroll to position [0, 0]
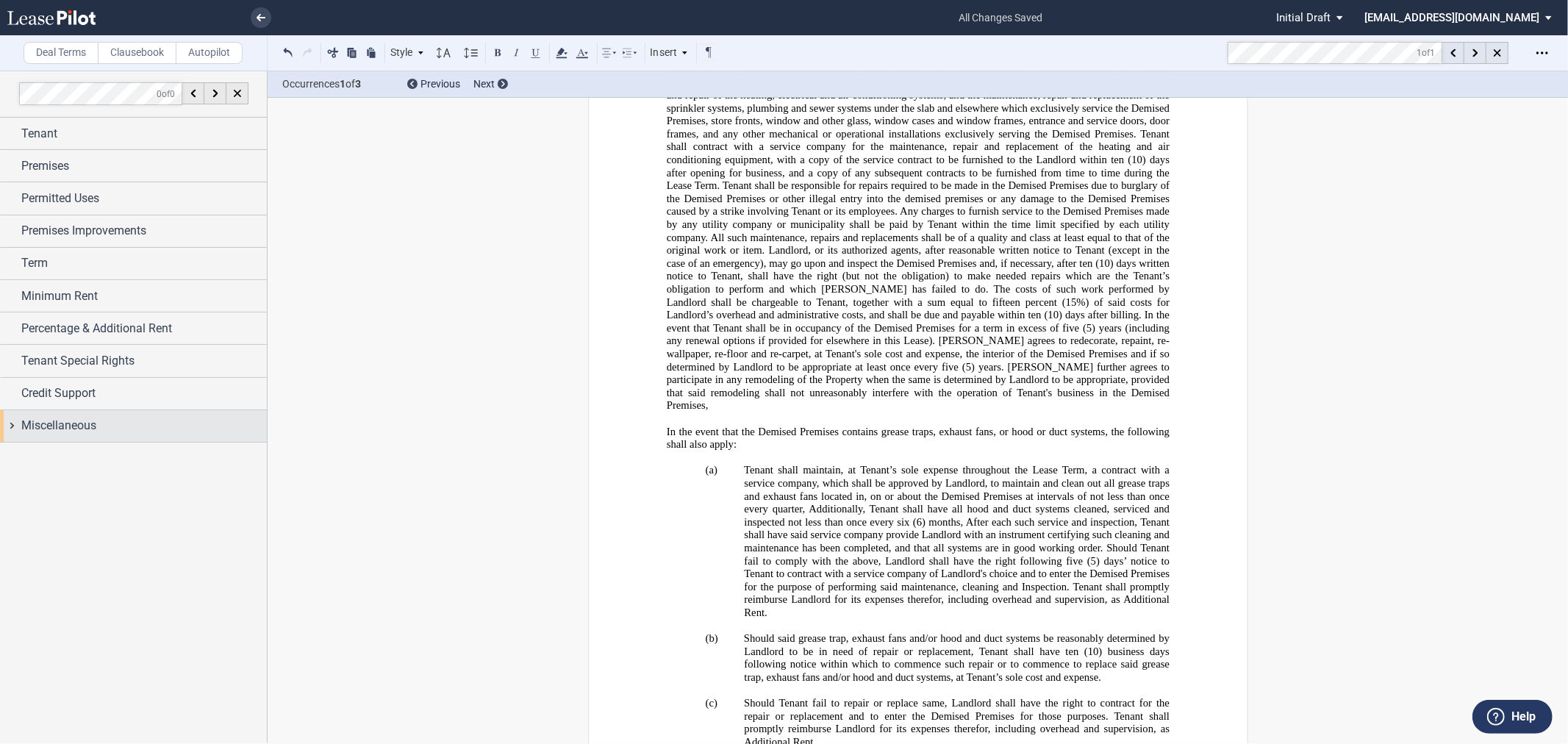
click at [84, 419] on span "Miscellaneous" at bounding box center [59, 425] width 75 height 17
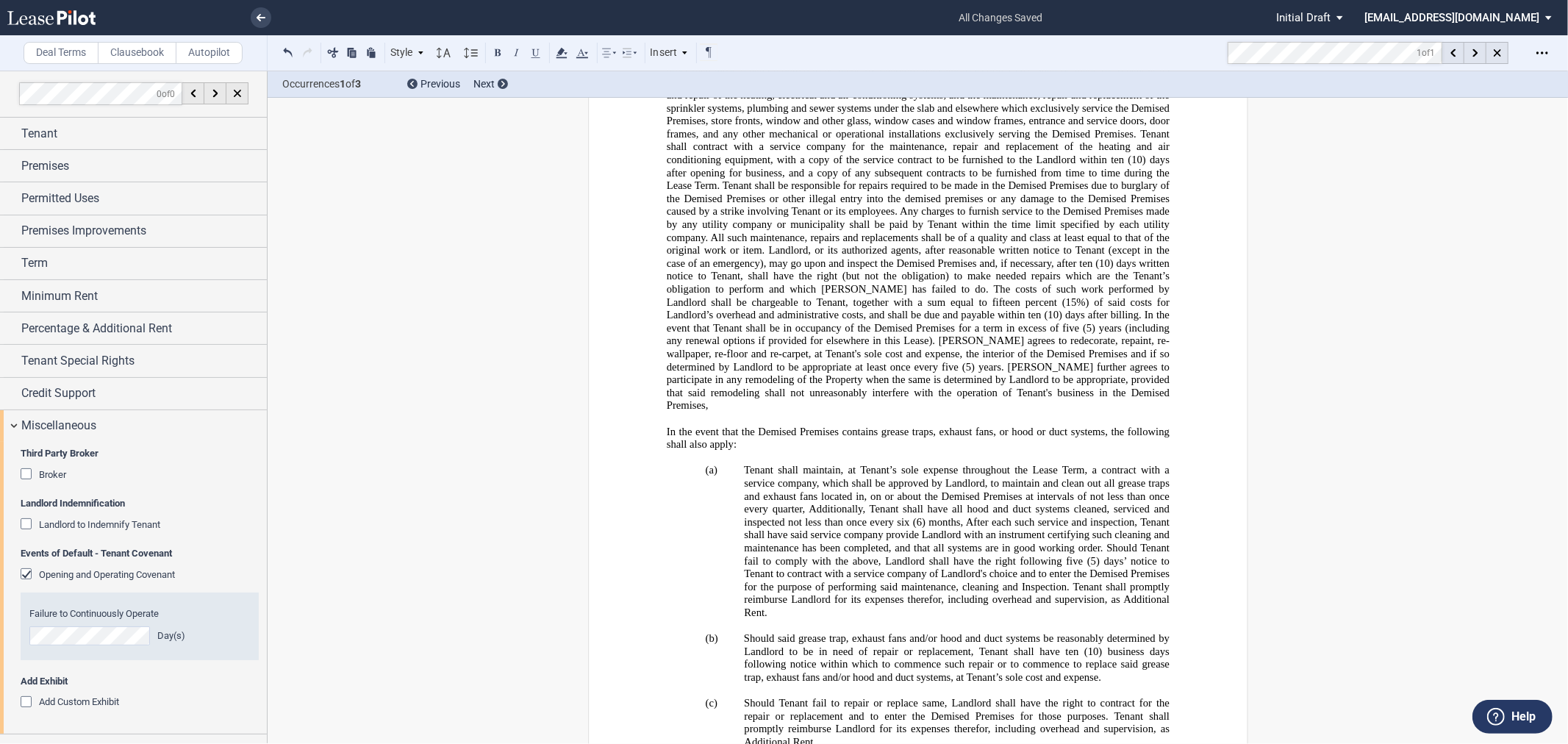
click at [54, 469] on span "Broker" at bounding box center [53, 474] width 27 height 11
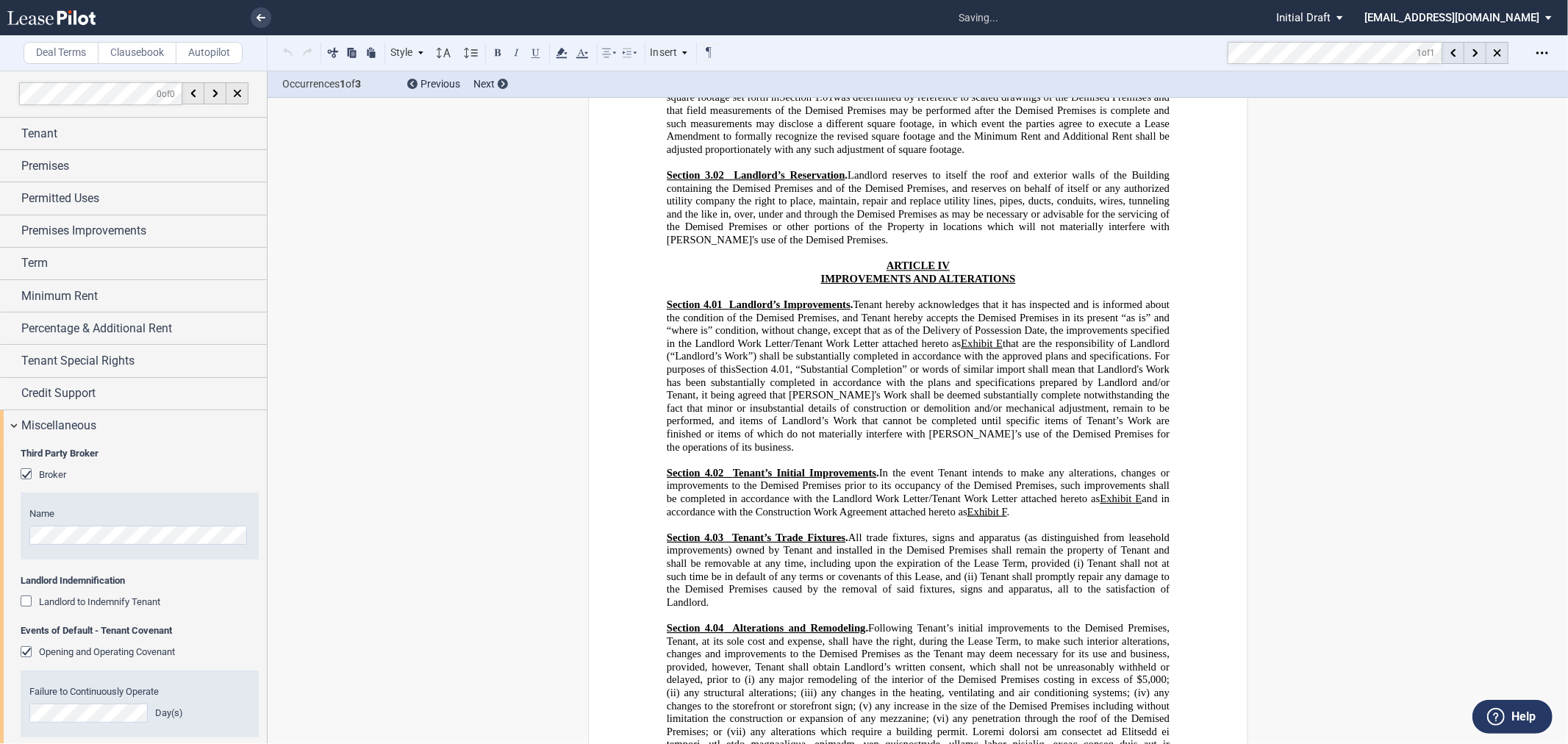
scroll to position [2505, 0]
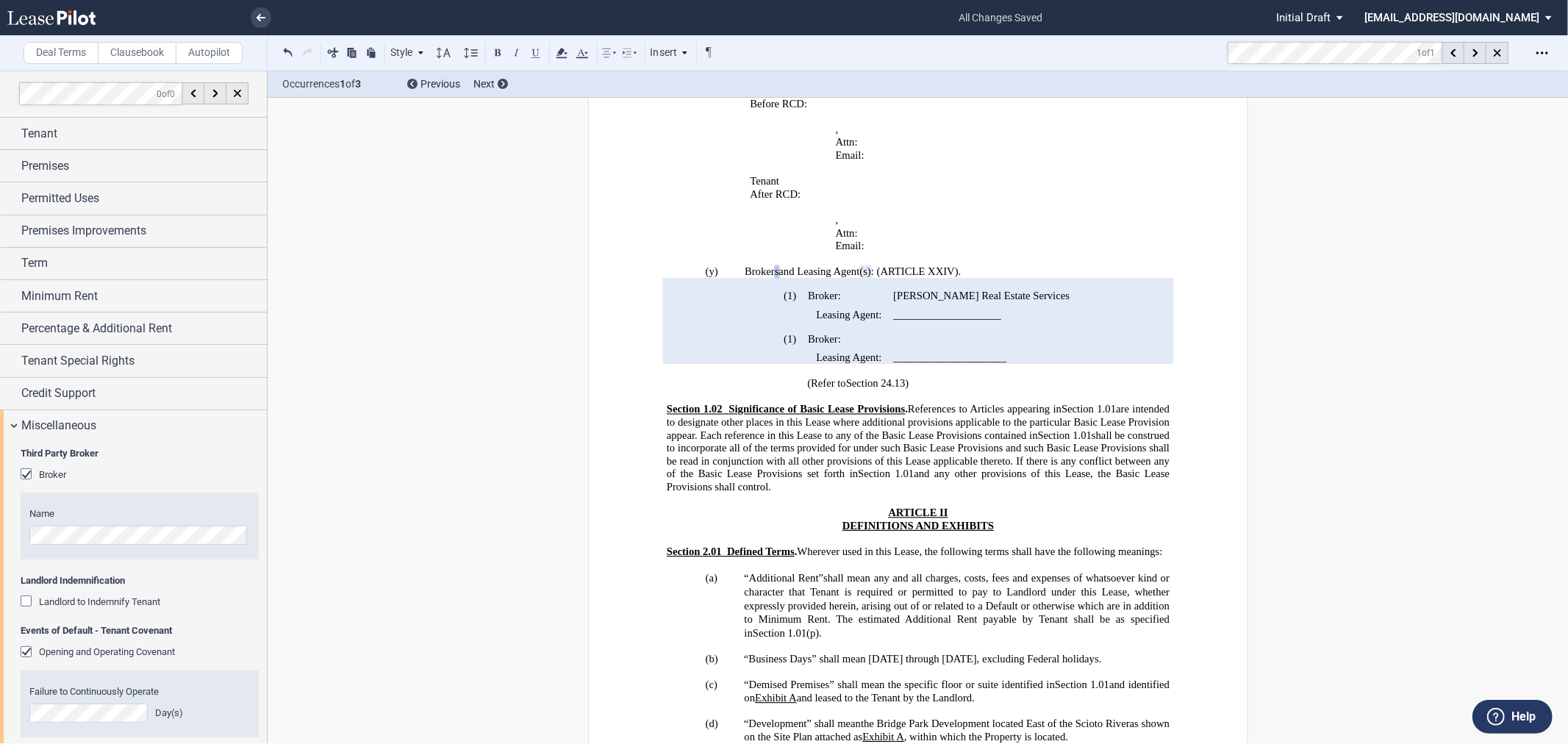
click at [43, 474] on span "Broker" at bounding box center [53, 474] width 27 height 11
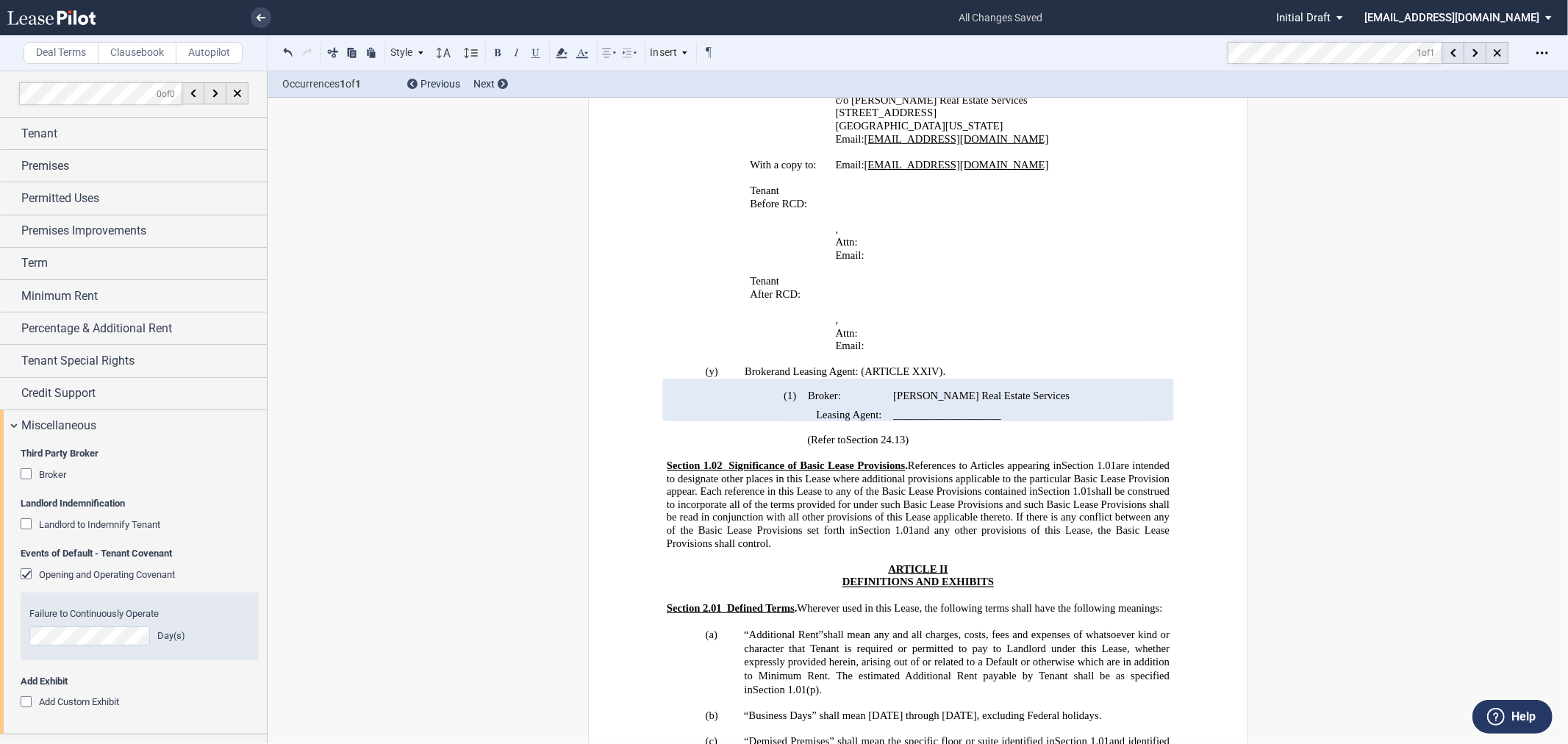
scroll to position [2368, 0]
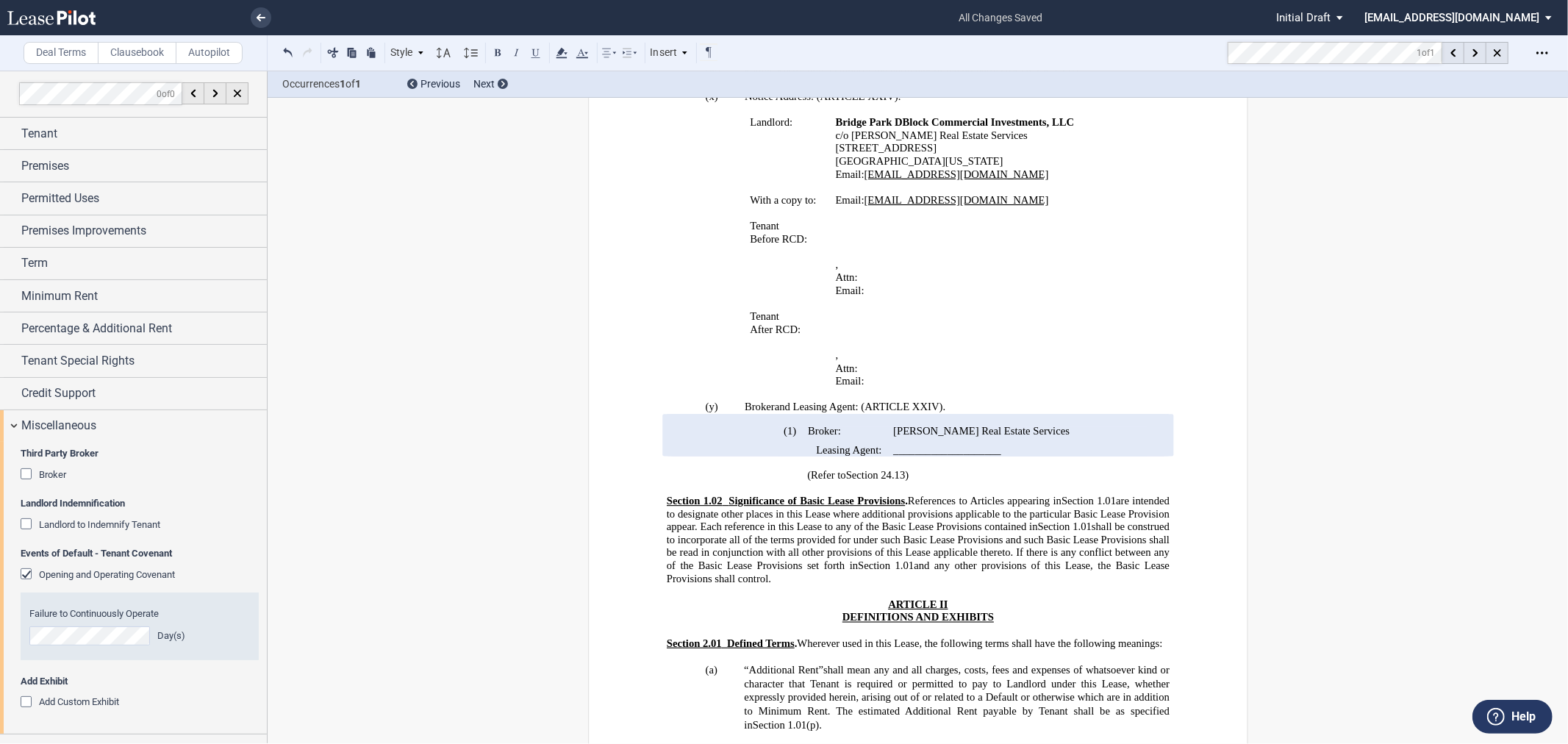
click at [23, 523] on div "Landlord to Indemnify Tenant" at bounding box center [28, 526] width 15 height 15
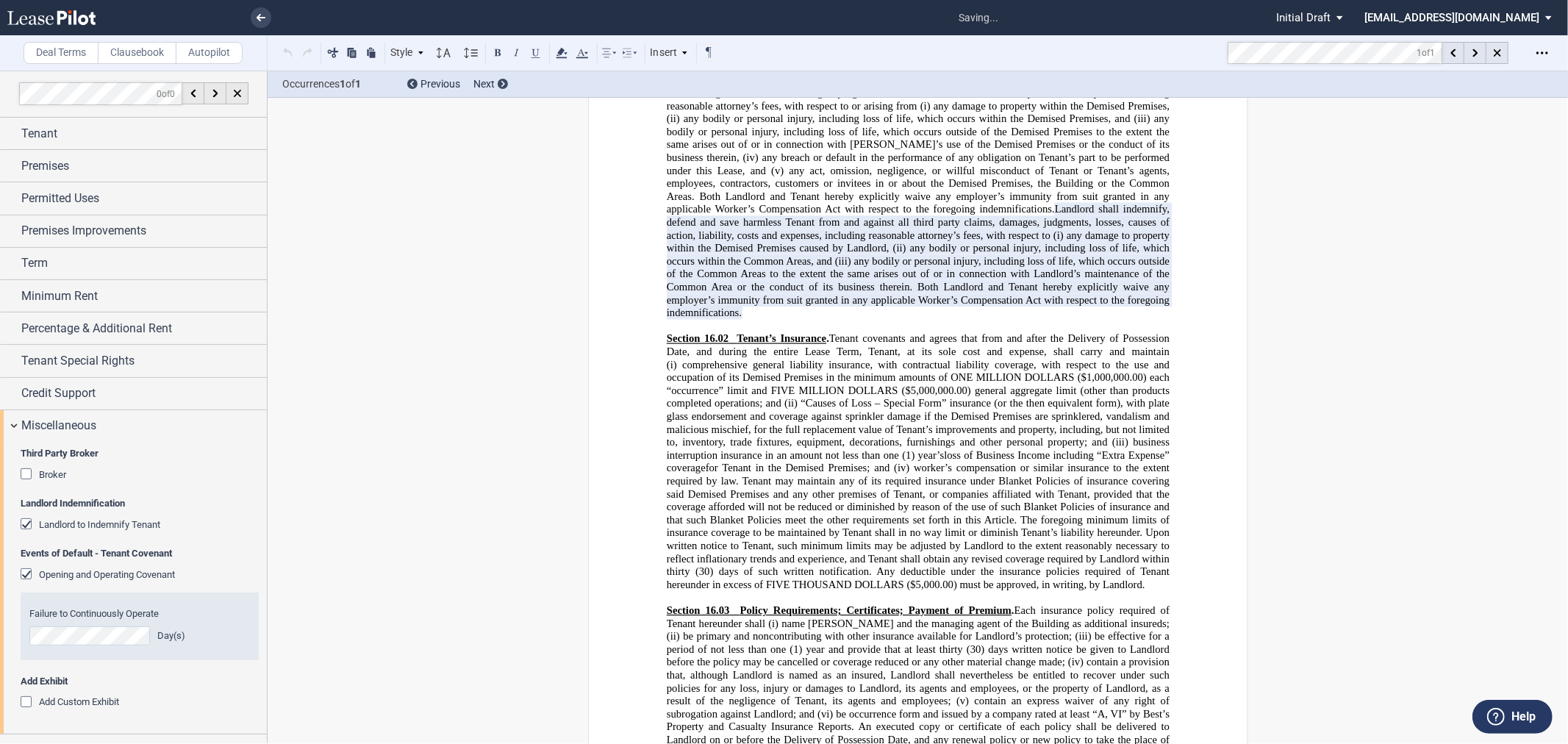
scroll to position [14165, 0]
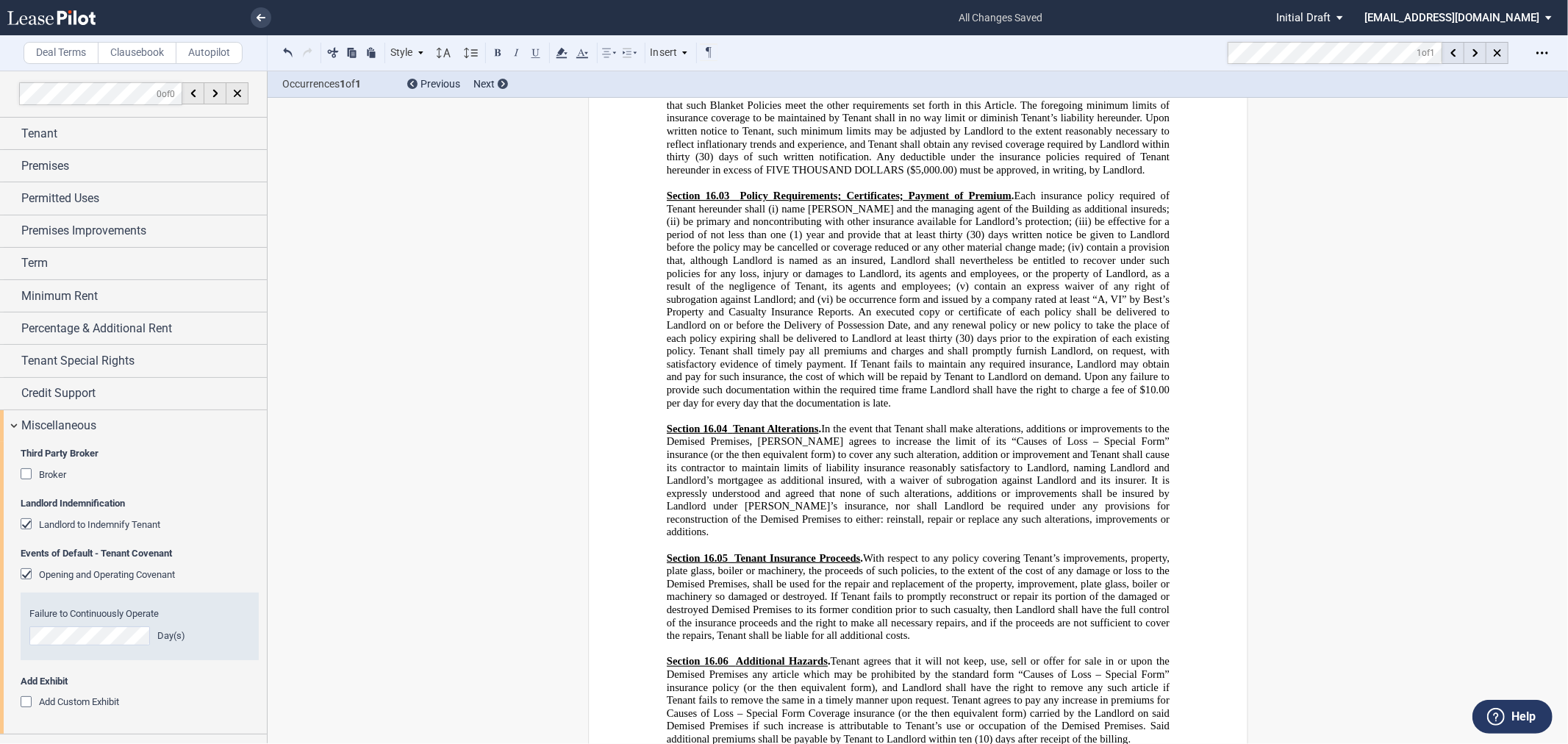
click at [129, 577] on span "Opening and Operating Covenant" at bounding box center [107, 575] width 136 height 11
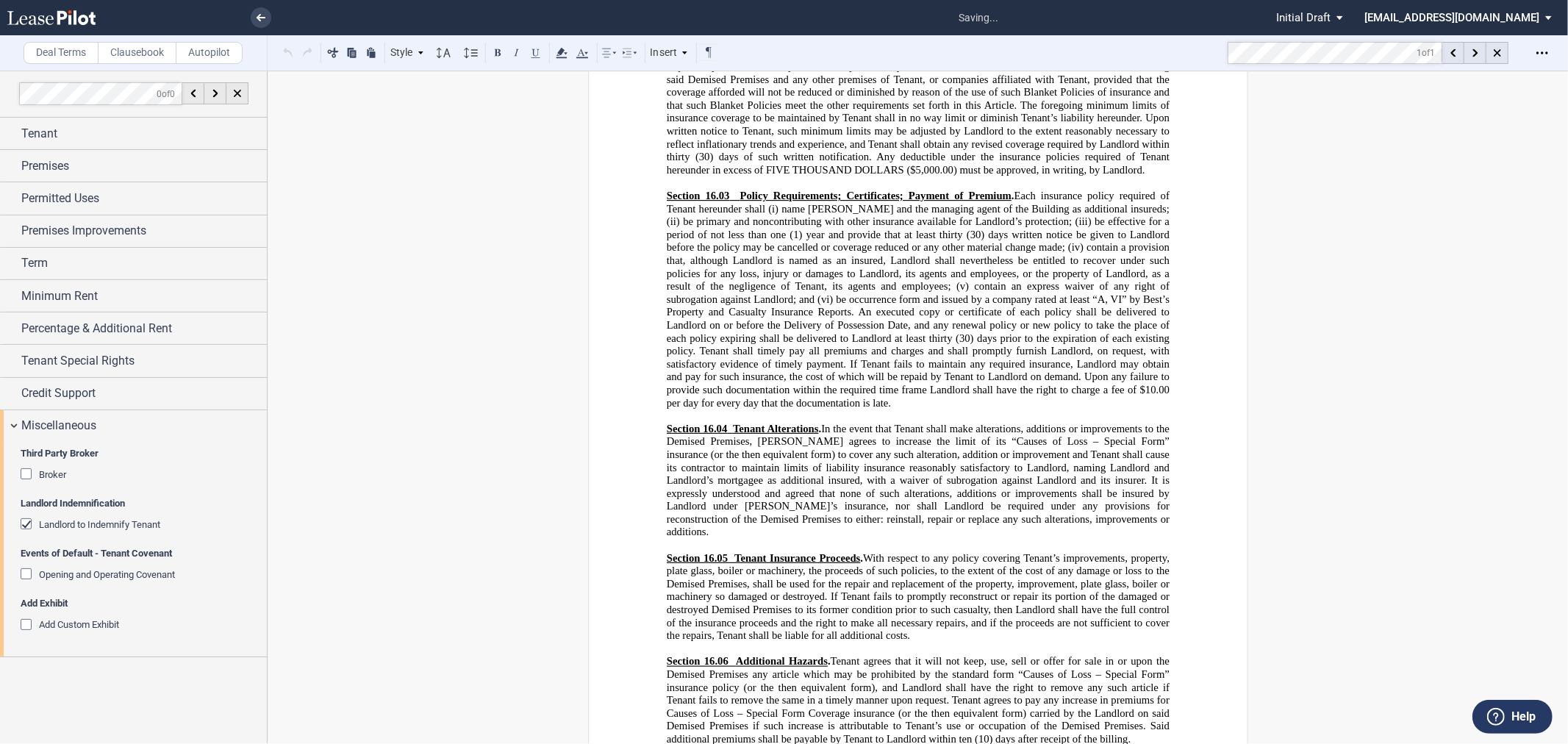
click at [129, 577] on span "Opening and Operating Covenant" at bounding box center [107, 575] width 136 height 11
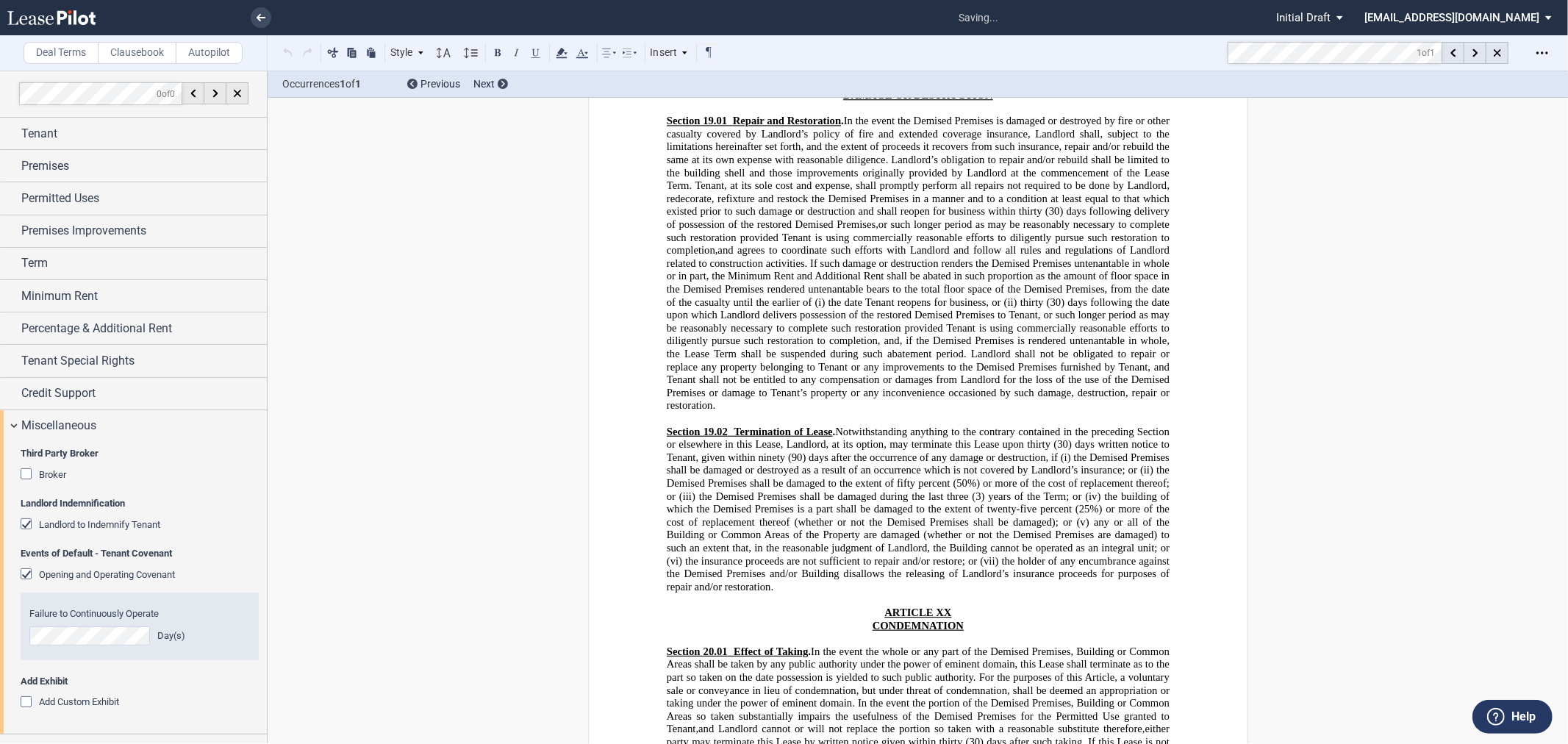
scroll to position [18571, 0]
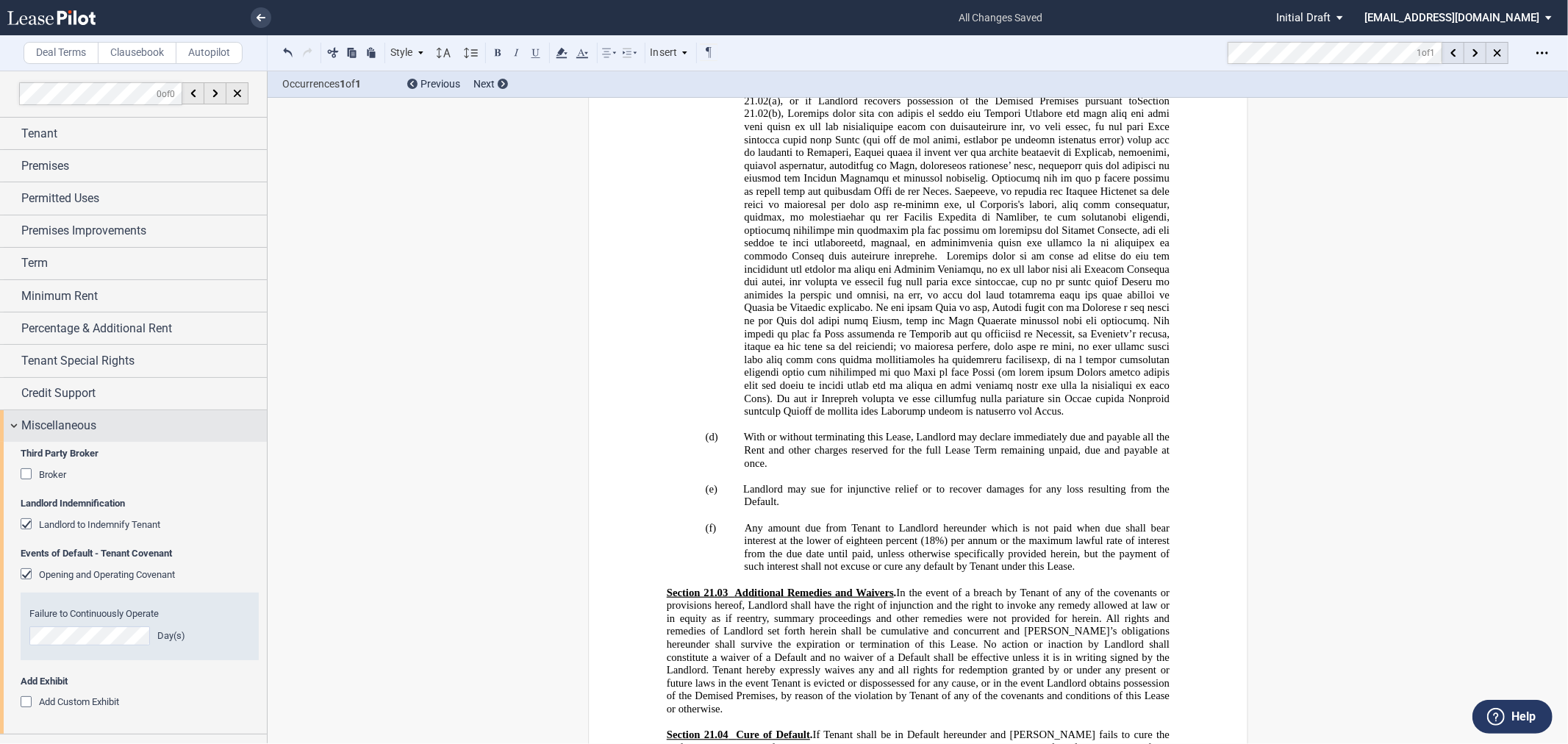
click at [61, 432] on span "Miscellaneous" at bounding box center [59, 425] width 75 height 17
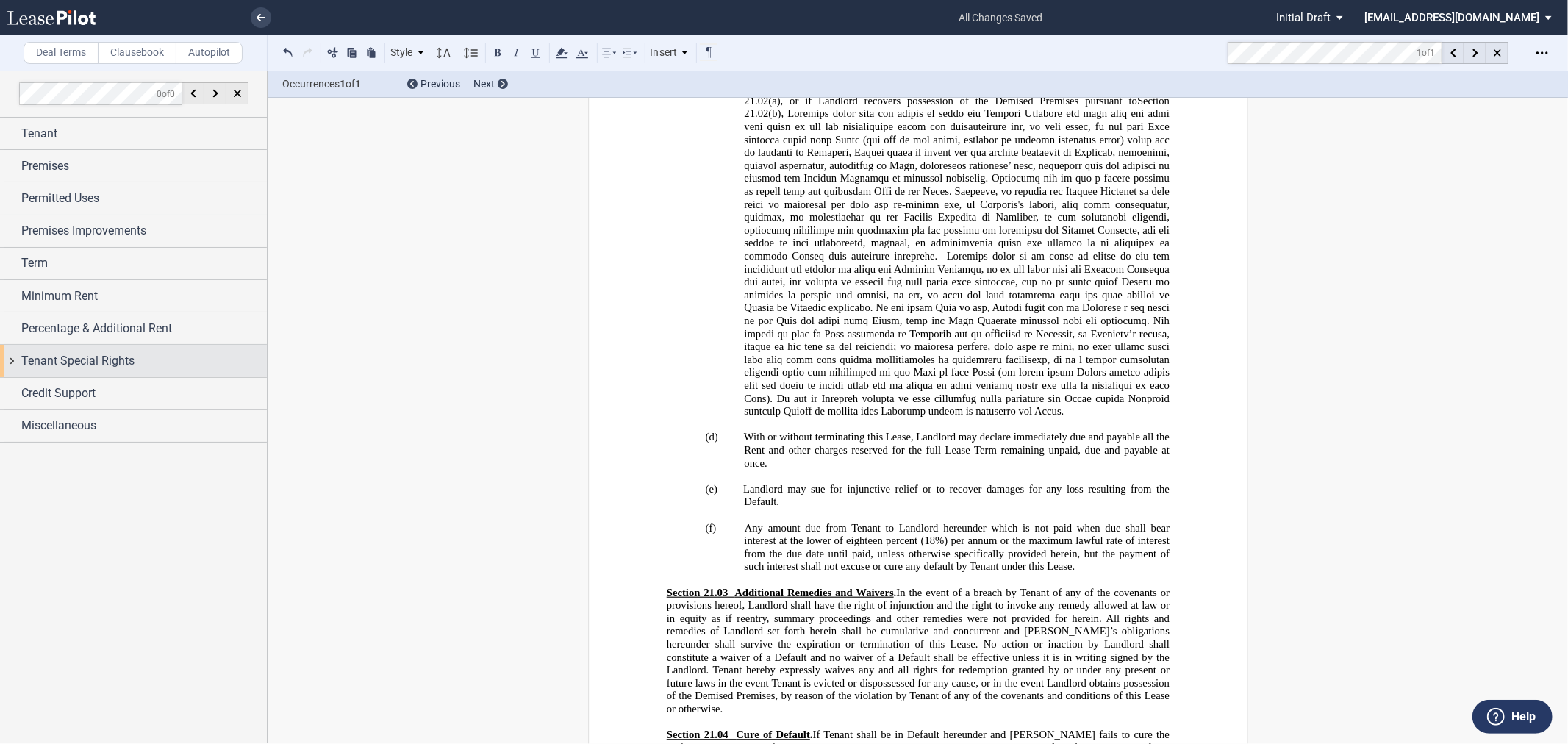
click at [63, 363] on span "Tenant Special Rights" at bounding box center [78, 361] width 113 height 17
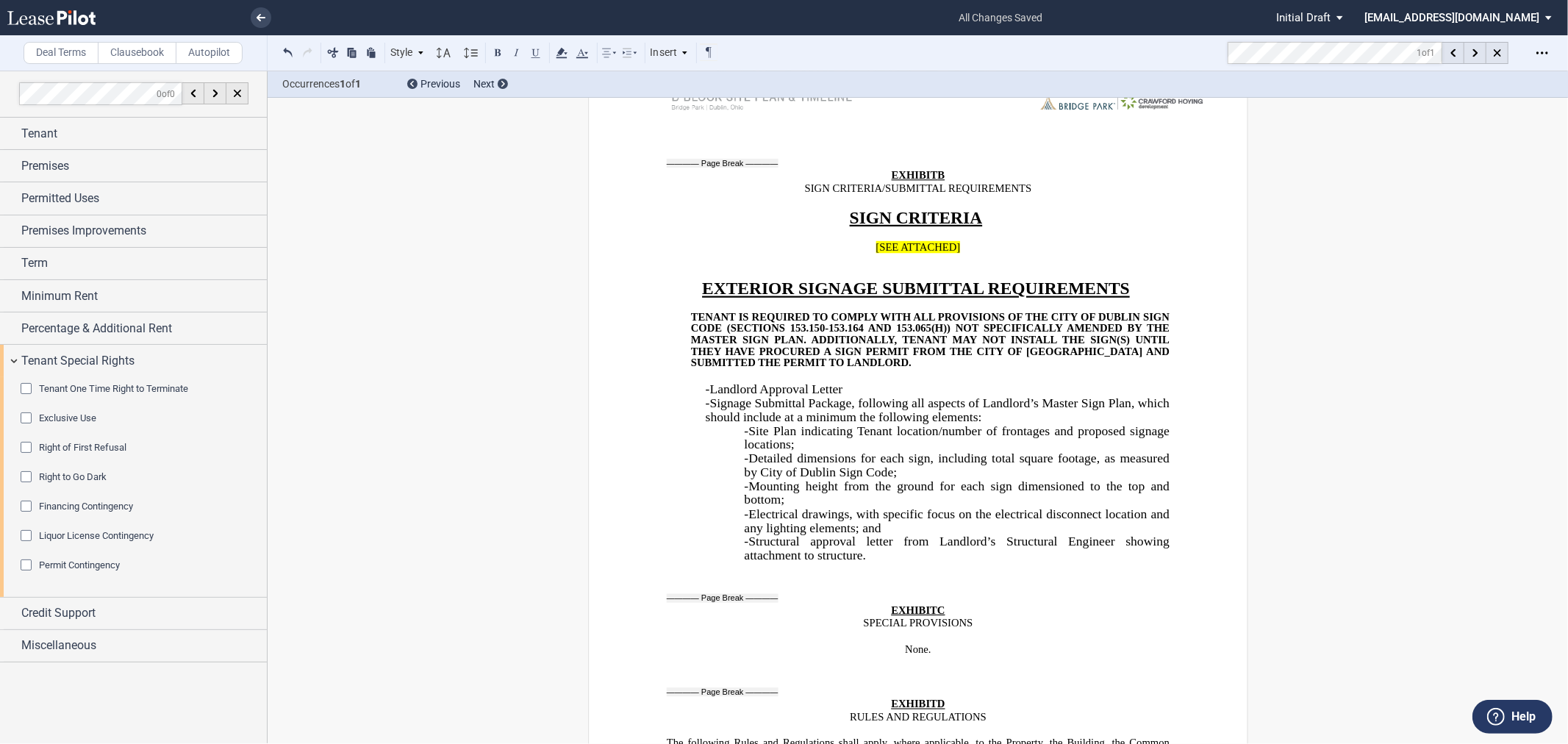
scroll to position [26199, 0]
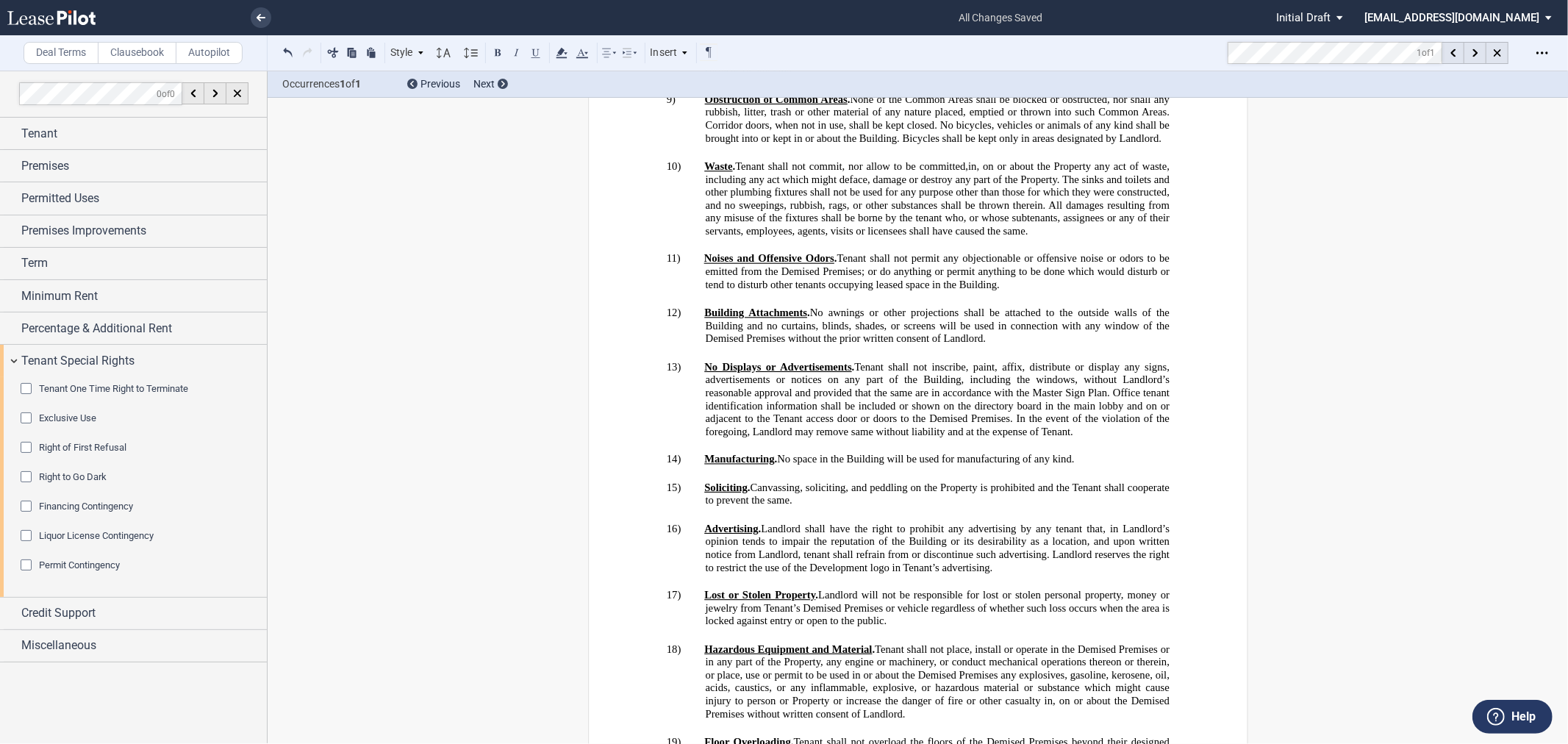
drag, startPoint x: 936, startPoint y: 252, endPoint x: 925, endPoint y: 259, distance: 13.0
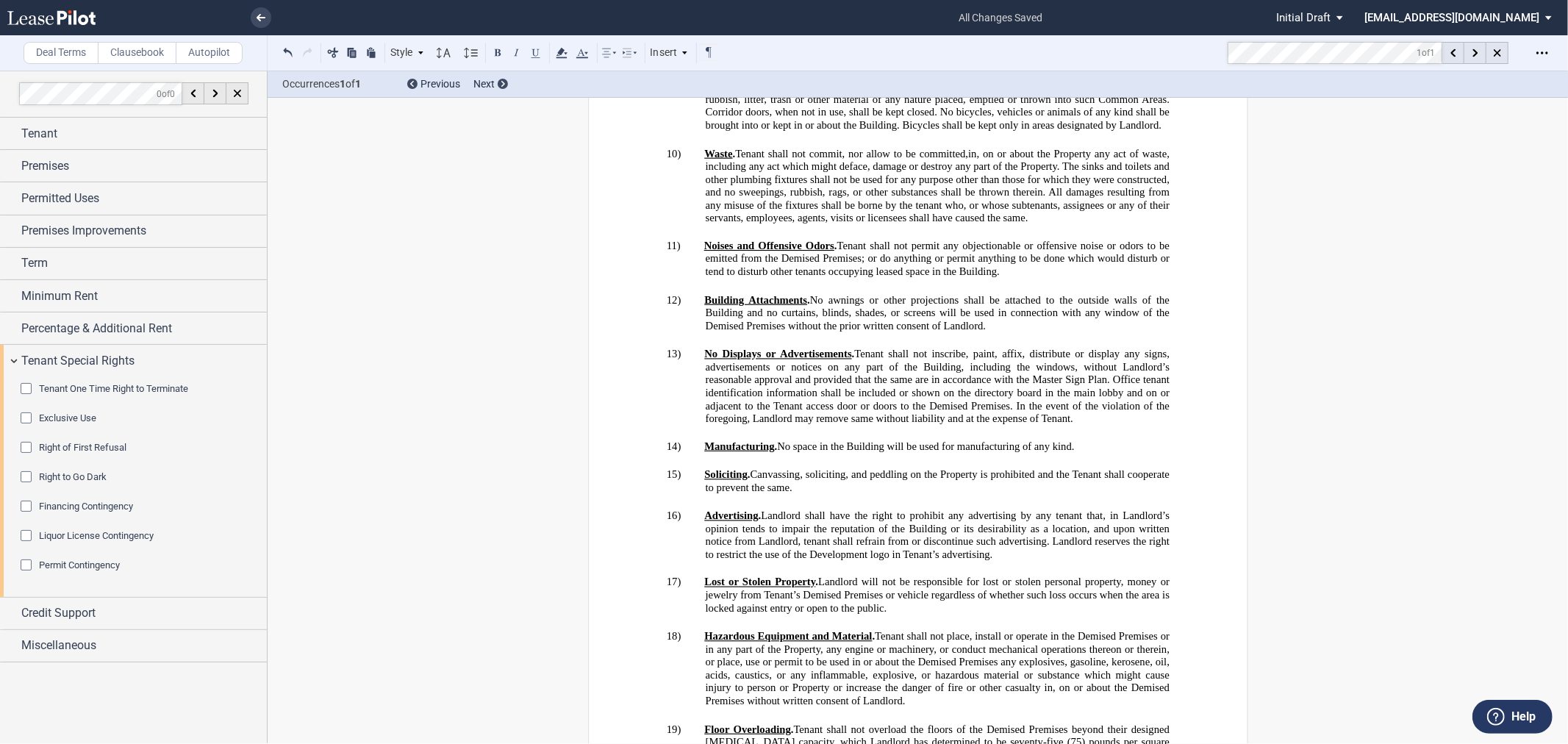
click at [128, 395] on div "Tenant One Time Right to Terminate" at bounding box center [114, 389] width 149 height 14
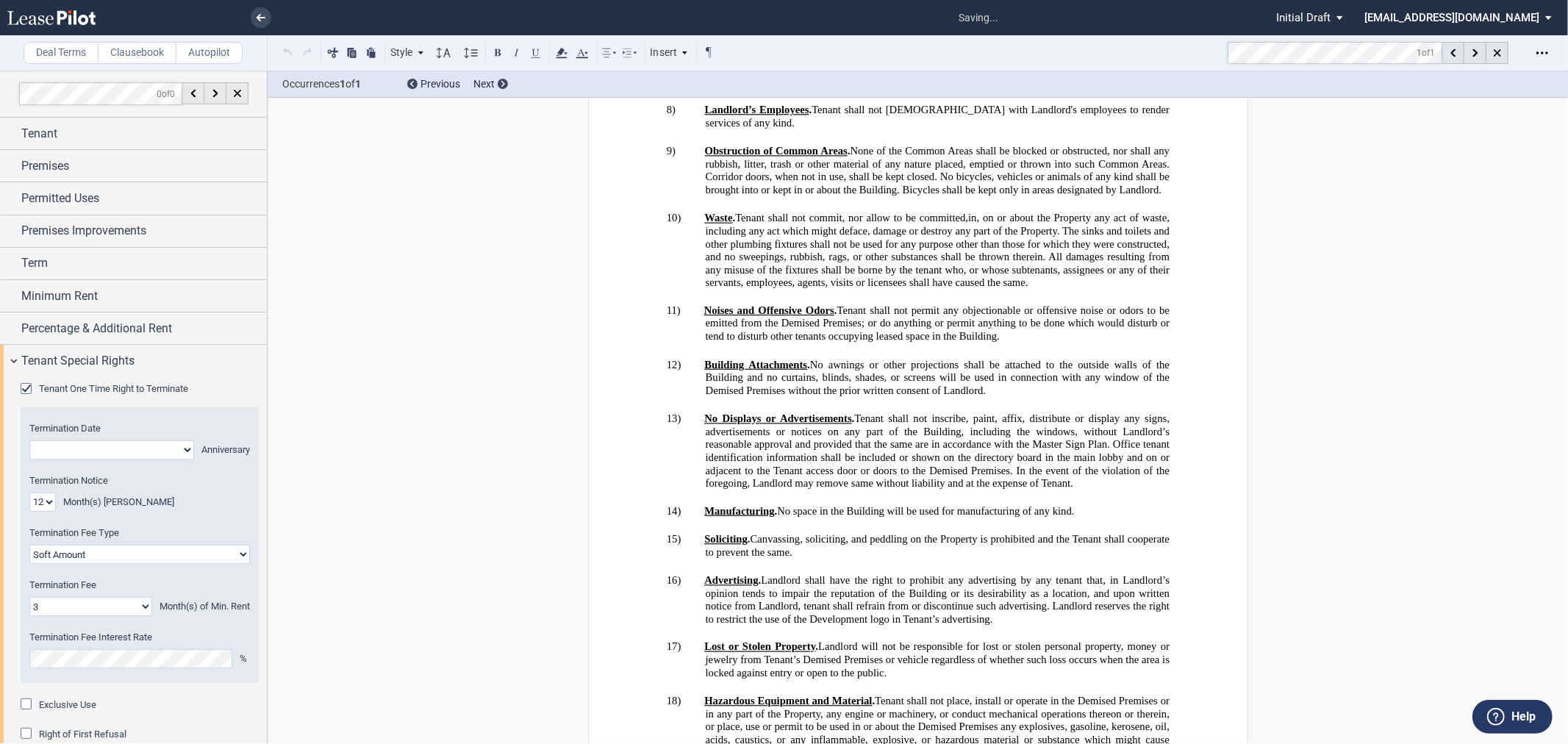
drag, startPoint x: 1147, startPoint y: 301, endPoint x: 869, endPoint y: 233, distance: 286.2
drag, startPoint x: 729, startPoint y: 240, endPoint x: 858, endPoint y: 240, distance: 129.0
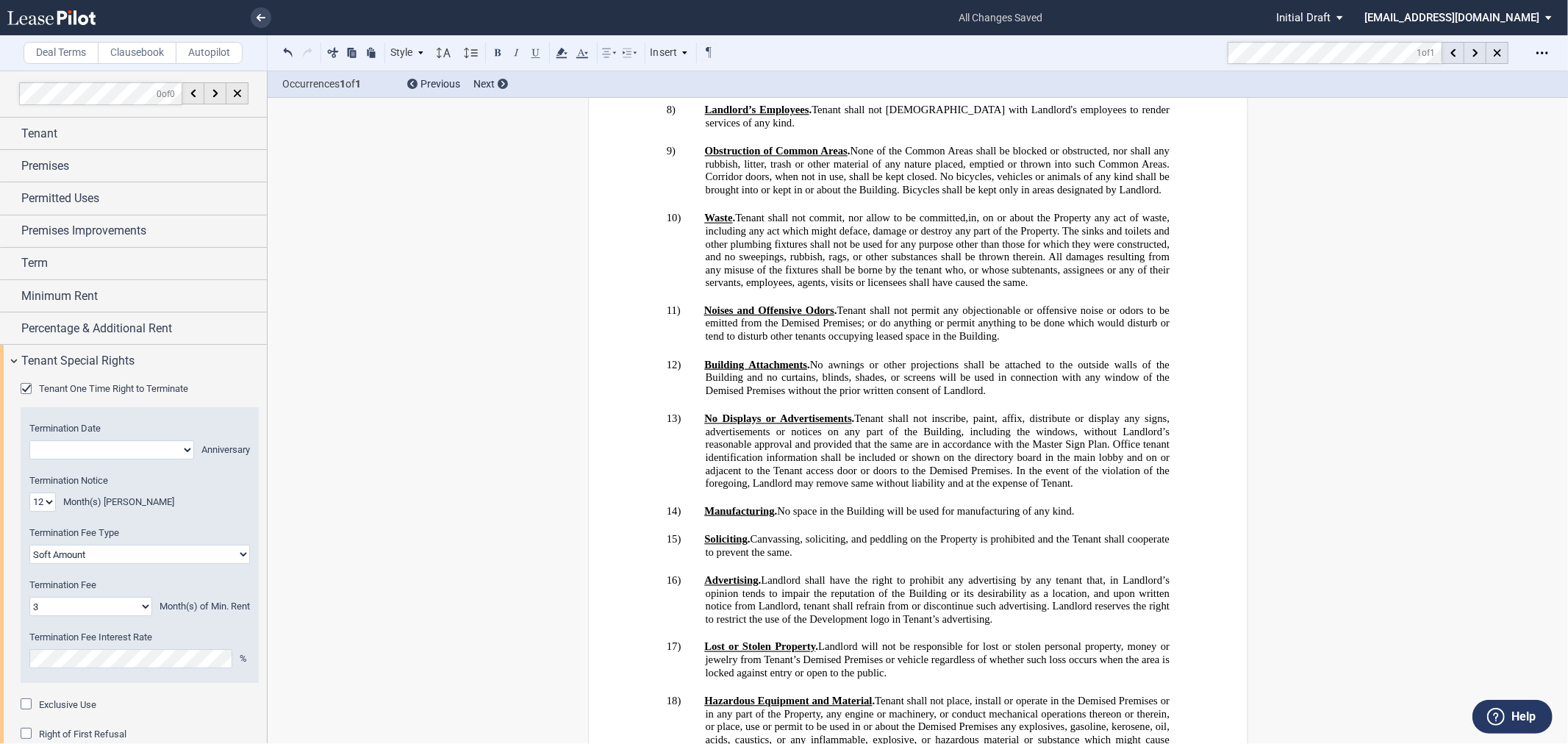
drag, startPoint x: 1031, startPoint y: 300, endPoint x: 792, endPoint y: 249, distance: 244.4
drag, startPoint x: 1034, startPoint y: 301, endPoint x: 806, endPoint y: 253, distance: 233.0
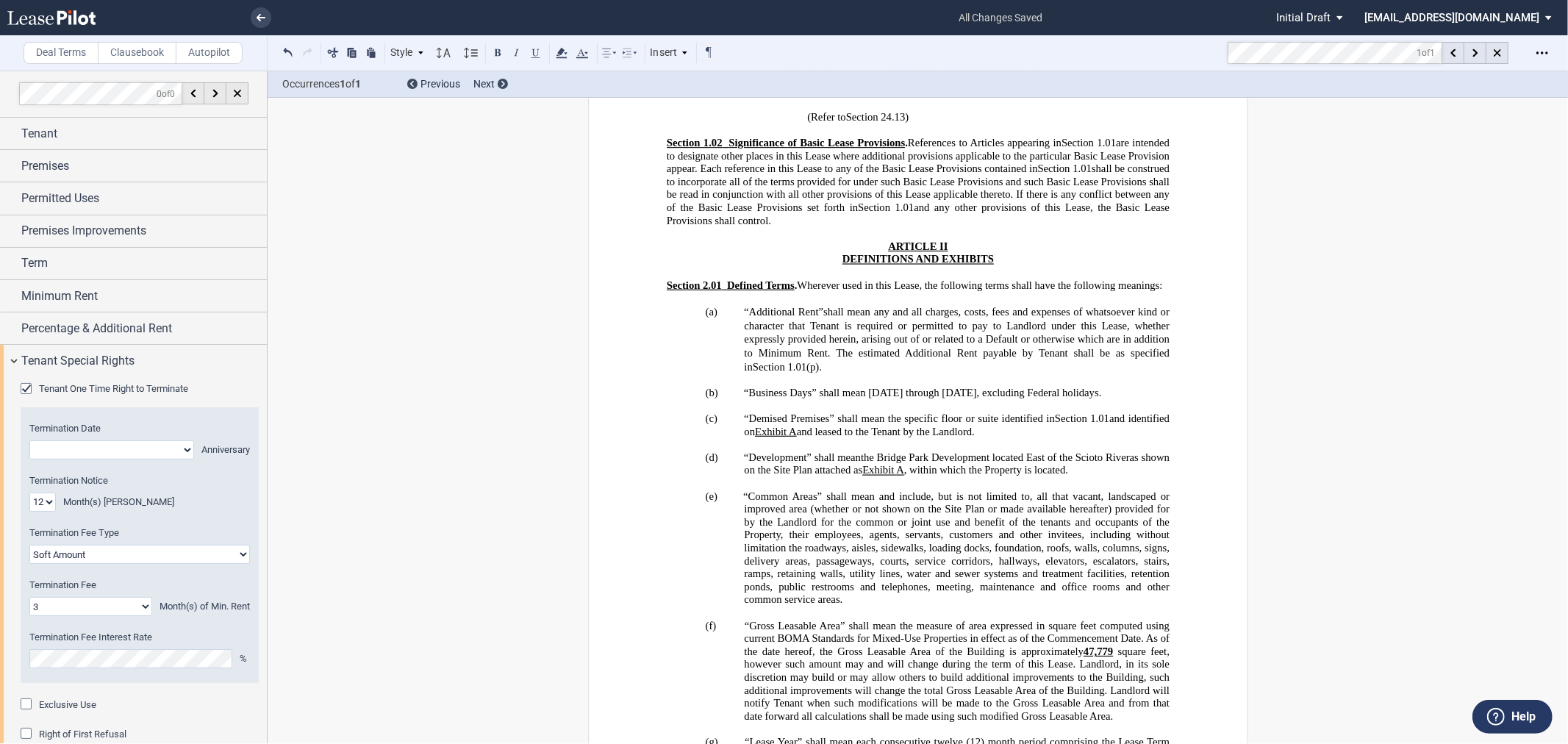
scroll to position [3818, 0]
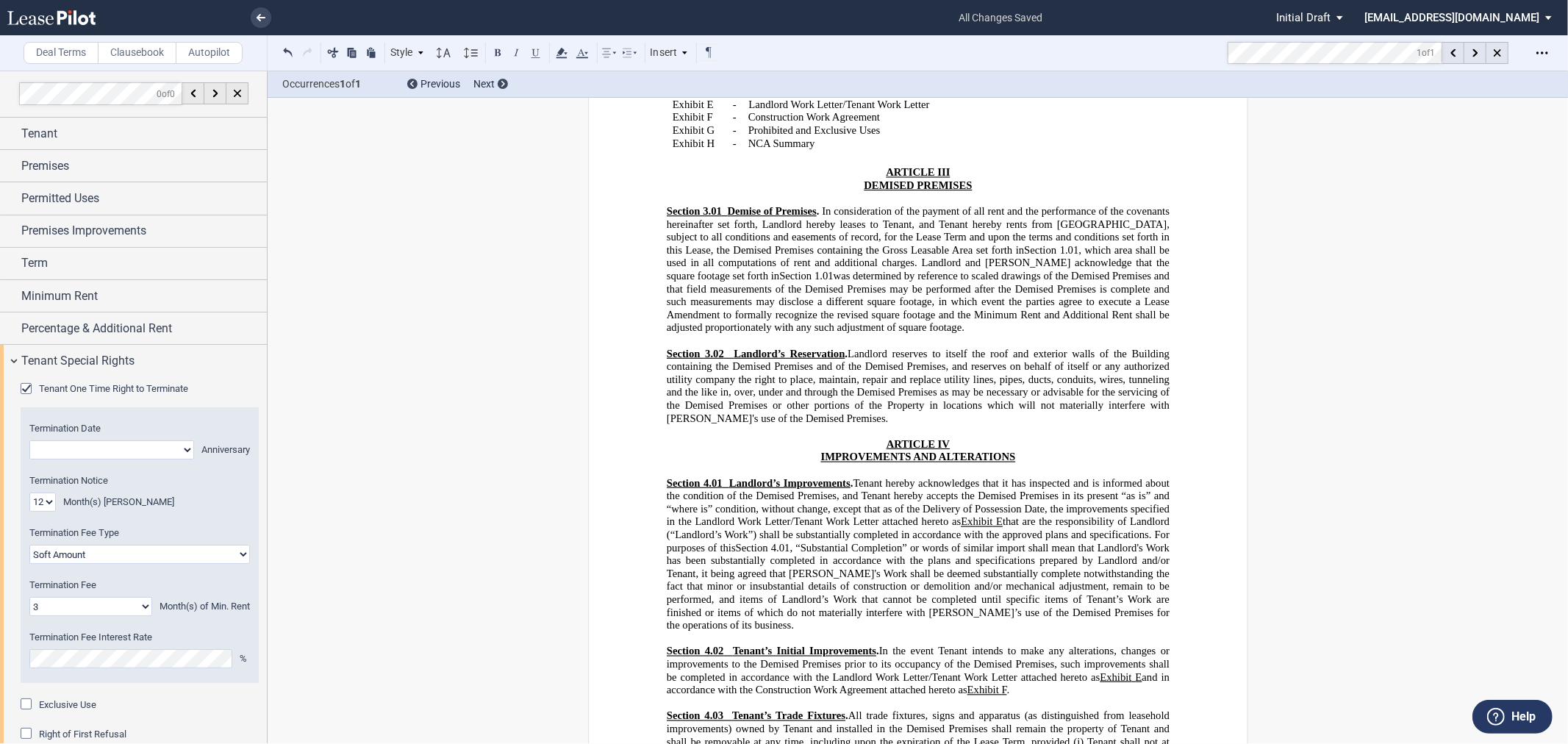
click at [817, 151] on p "NCA Summary" at bounding box center [955, 145] width 416 height 14
click at [721, 151] on td "Exhibit ﻿ H ﻿" at bounding box center [696, 145] width 60 height 14
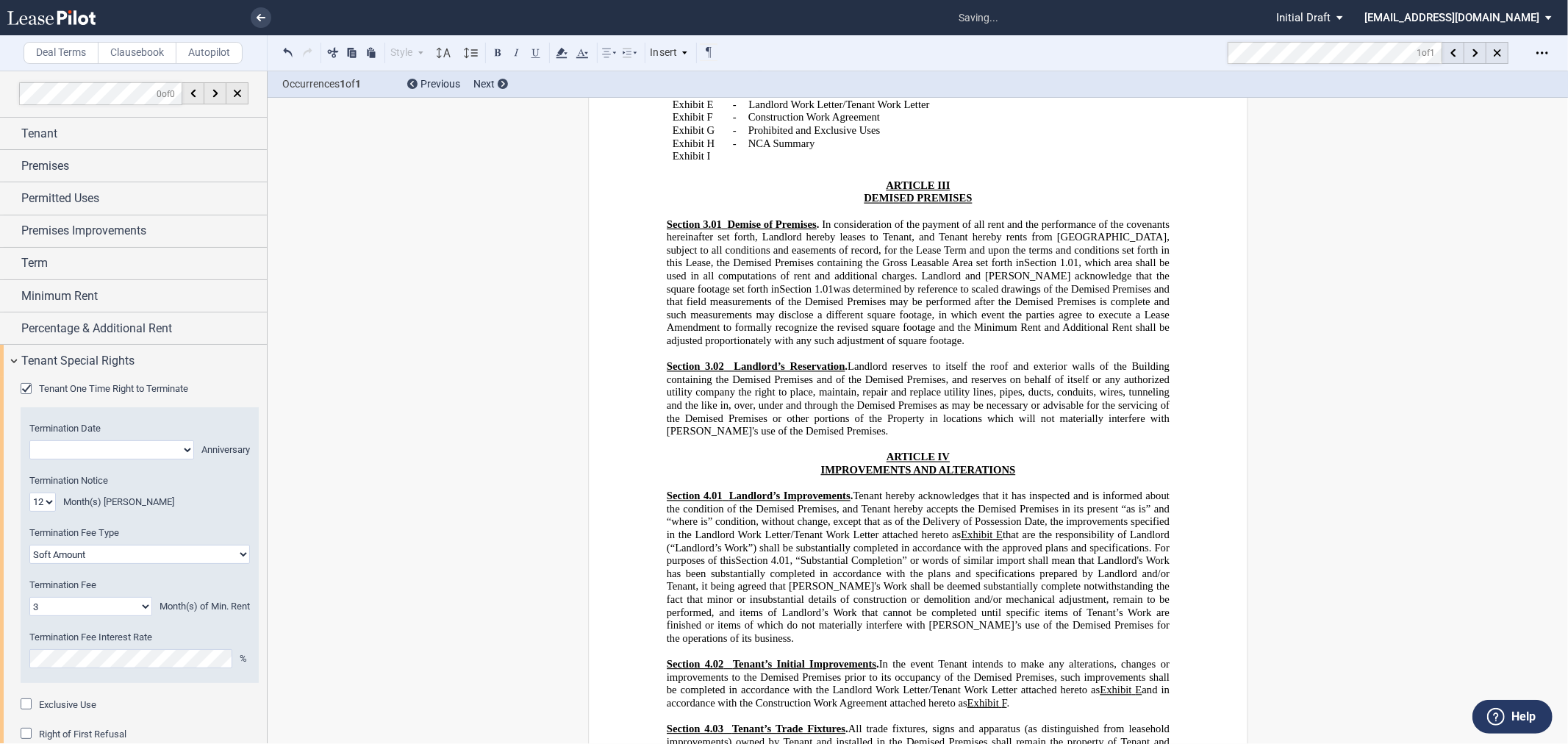
click at [830, 163] on td "NCA Summary ﻿" at bounding box center [955, 151] width 427 height 26
click at [729, 163] on td "-" at bounding box center [734, 151] width 16 height 26
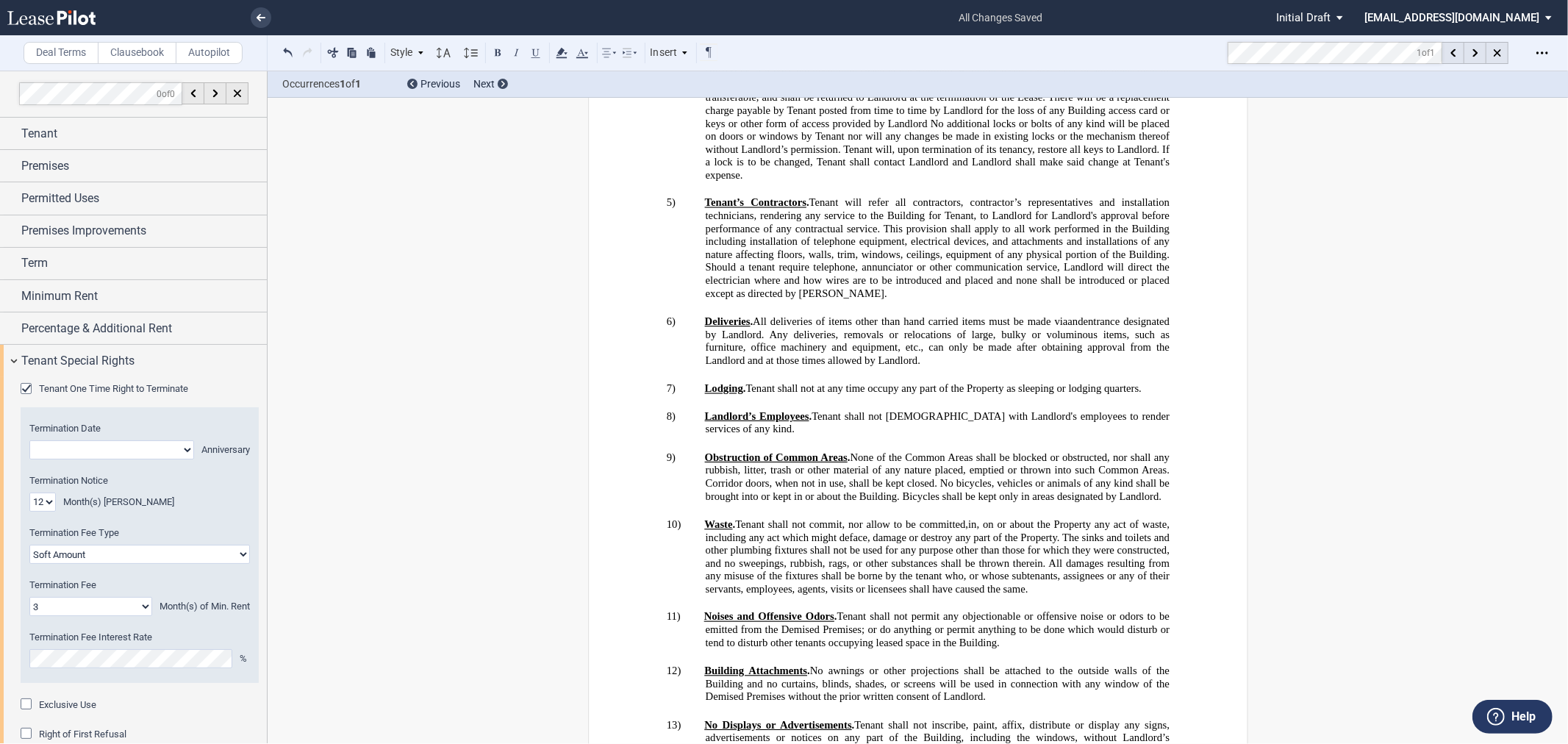
scroll to position [26106, 0]
